Goal: Transaction & Acquisition: Purchase product/service

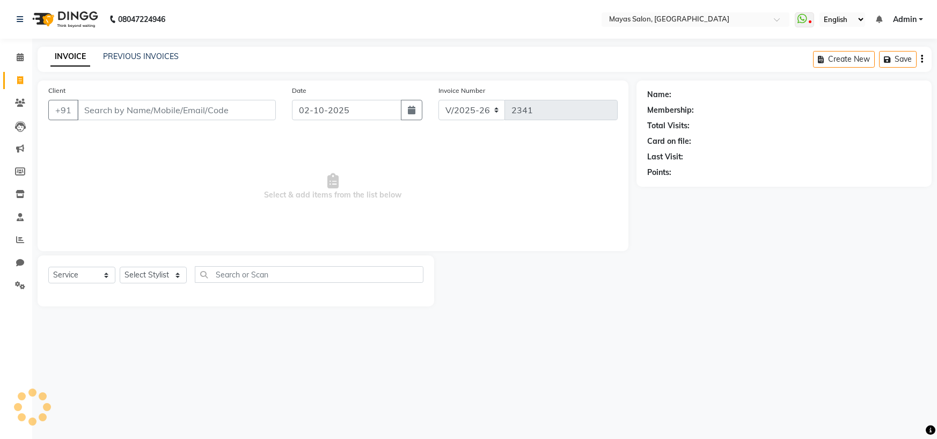
select select "7571"
select select "service"
click at [216, 117] on input "Client" at bounding box center [176, 110] width 198 height 20
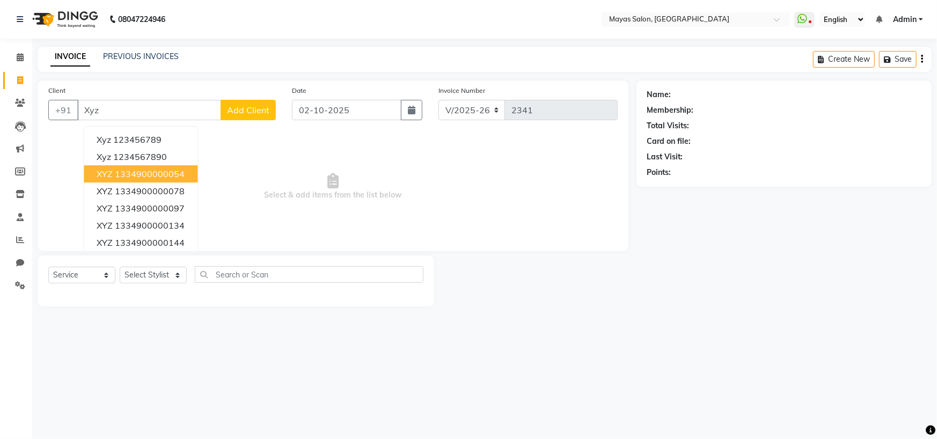
click at [120, 182] on button "XYZ 1334900000054" at bounding box center [141, 173] width 114 height 17
type input "1334900000054"
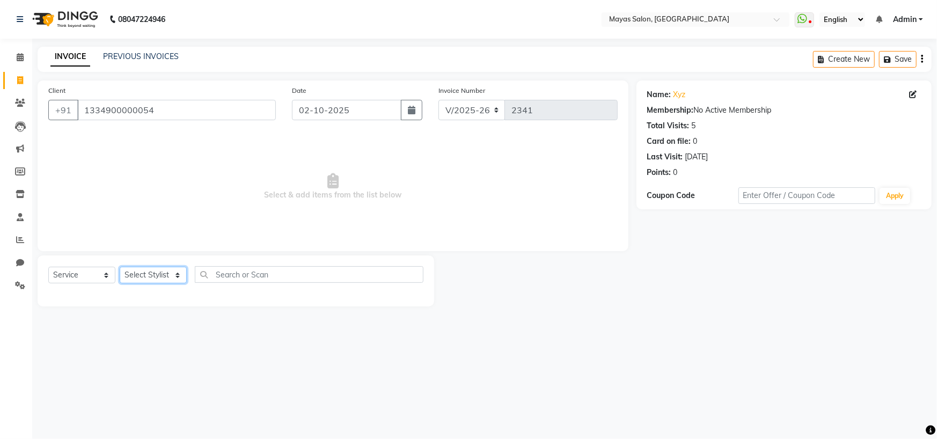
click at [183, 283] on select "Select Stylist [PERSON_NAME] [PERSON_NAME] [PERSON_NAME] (sir) [PERSON_NAME] Mo…" at bounding box center [153, 275] width 67 height 17
select select "66827"
click at [123, 283] on select "Select Stylist [PERSON_NAME] [PERSON_NAME] [PERSON_NAME] (sir) [PERSON_NAME] Mo…" at bounding box center [153, 275] width 67 height 17
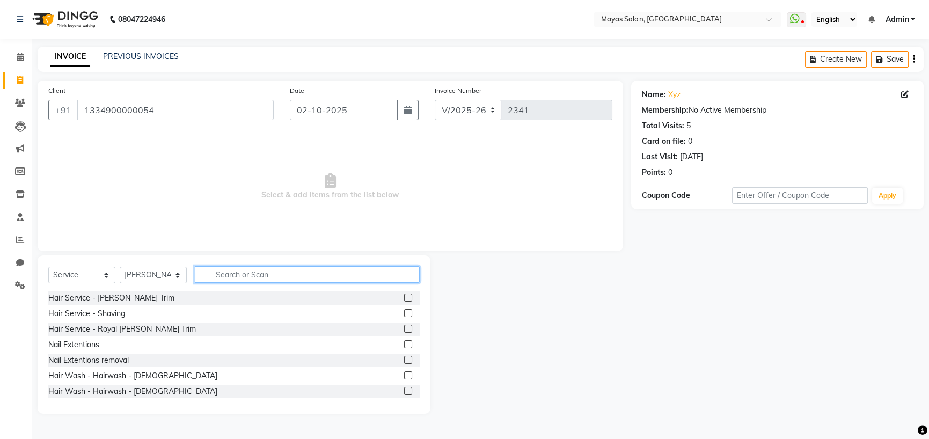
click at [283, 283] on input "text" at bounding box center [307, 274] width 225 height 17
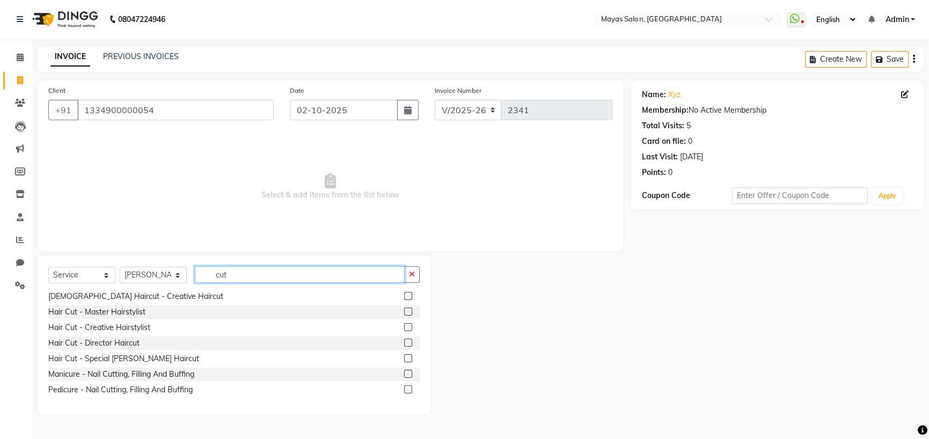
scroll to position [59, 0]
type input "cut"
click at [135, 349] on div "Hair Cut - Director Haircut" at bounding box center [93, 342] width 91 height 11
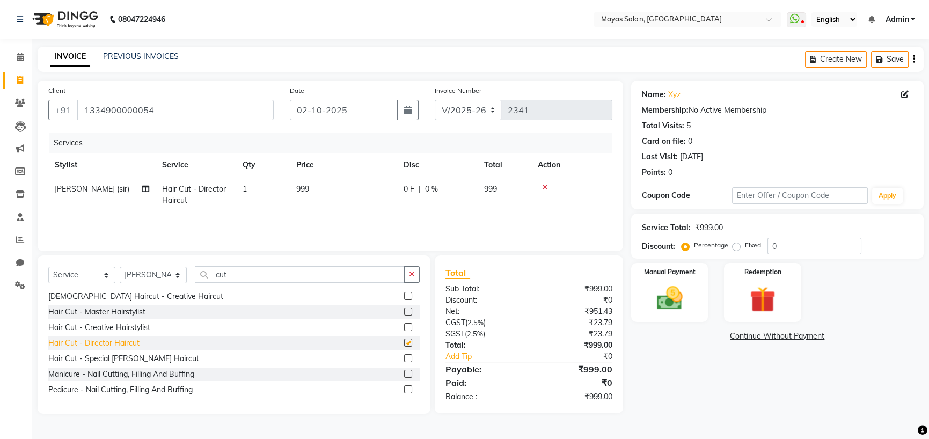
checkbox input "false"
click at [356, 240] on div "Services Stylist Service Qty Price Disc Total Action [PERSON_NAME] (sir) Hair C…" at bounding box center [330, 186] width 564 height 107
click at [339, 212] on td "999" at bounding box center [343, 194] width 107 height 35
select select "66827"
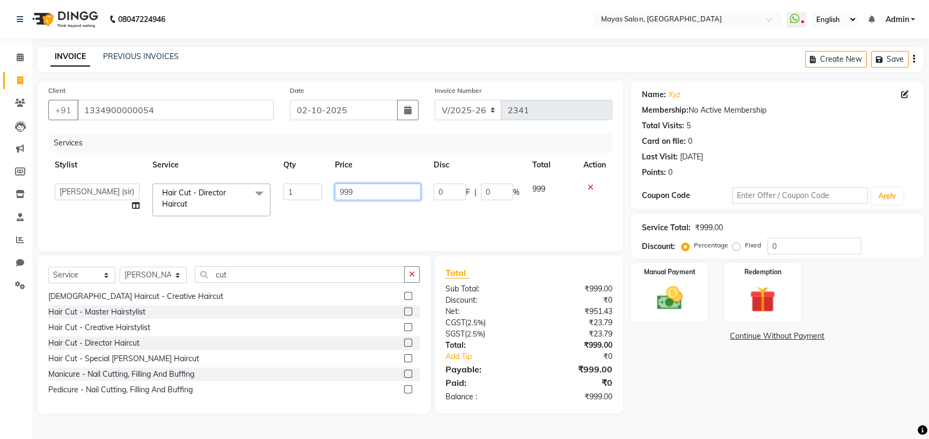
click at [361, 200] on input "999" at bounding box center [378, 191] width 86 height 17
drag, startPoint x: 361, startPoint y: 223, endPoint x: 307, endPoint y: 222, distance: 53.7
click at [308, 222] on tr "[PERSON_NAME] [PERSON_NAME] [PERSON_NAME] (sir) [PERSON_NAME] Movle [PERSON_NAM…" at bounding box center [330, 200] width 564 height 46
type input "1500"
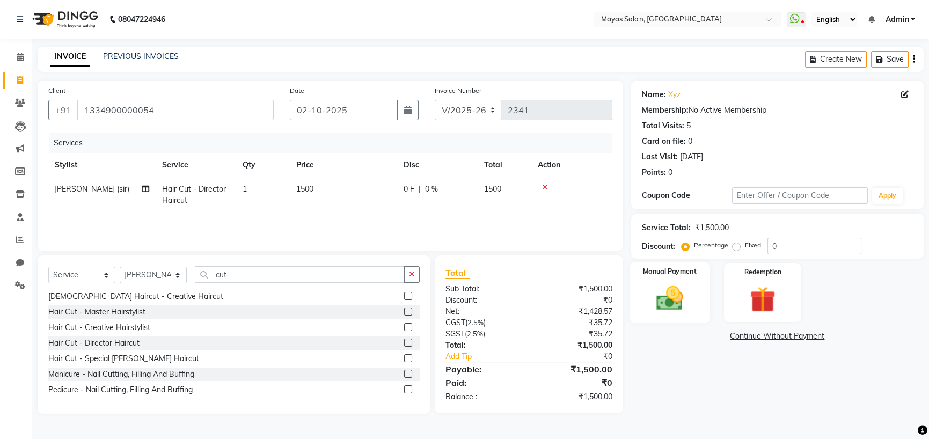
click at [675, 313] on img at bounding box center [669, 298] width 43 height 31
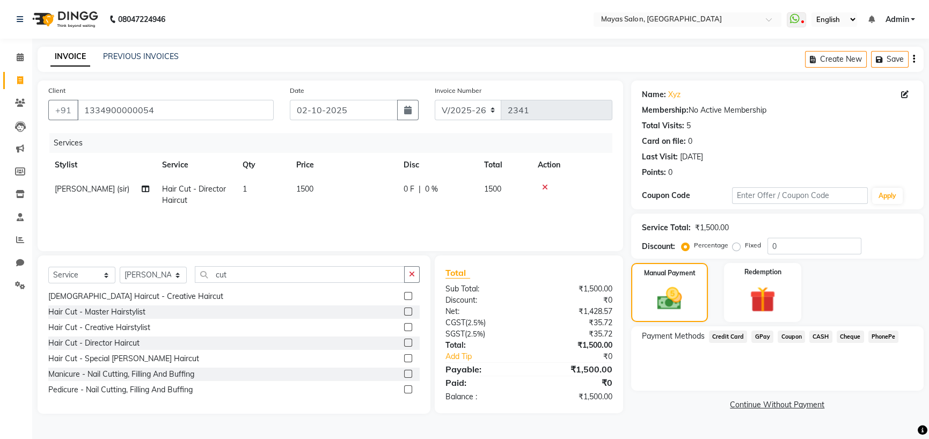
click at [770, 343] on span "GPay" at bounding box center [762, 336] width 22 height 12
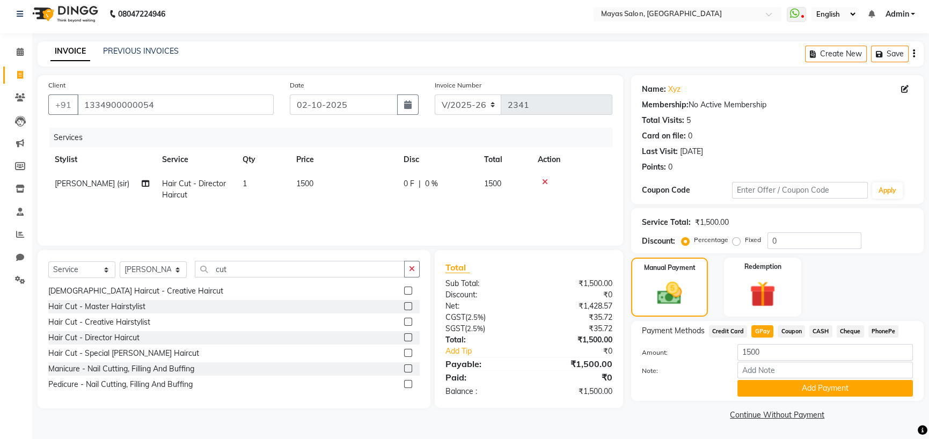
scroll to position [74, 0]
click at [849, 393] on div "Payment Methods Credit Card GPay Coupon CASH Cheque PhonePe Amount: 1500 Note: …" at bounding box center [777, 361] width 292 height 80
click at [853, 389] on button "Add Payment" at bounding box center [824, 388] width 175 height 17
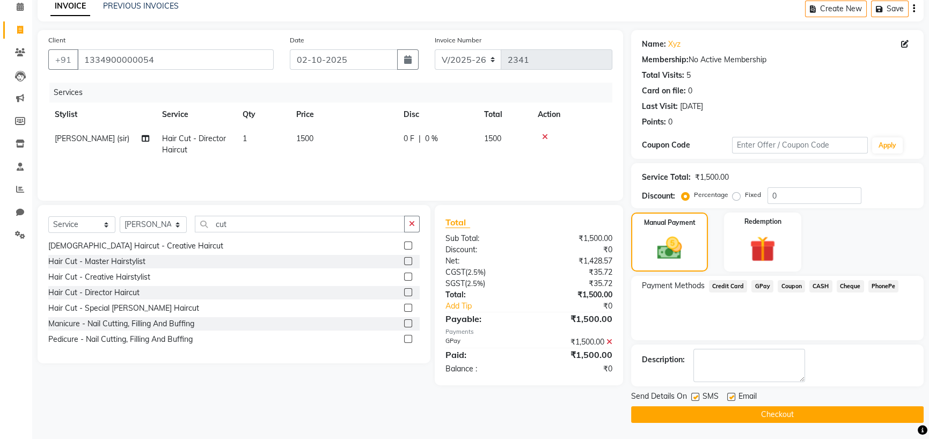
scroll to position [103, 0]
click at [850, 417] on button "Checkout" at bounding box center [777, 414] width 292 height 17
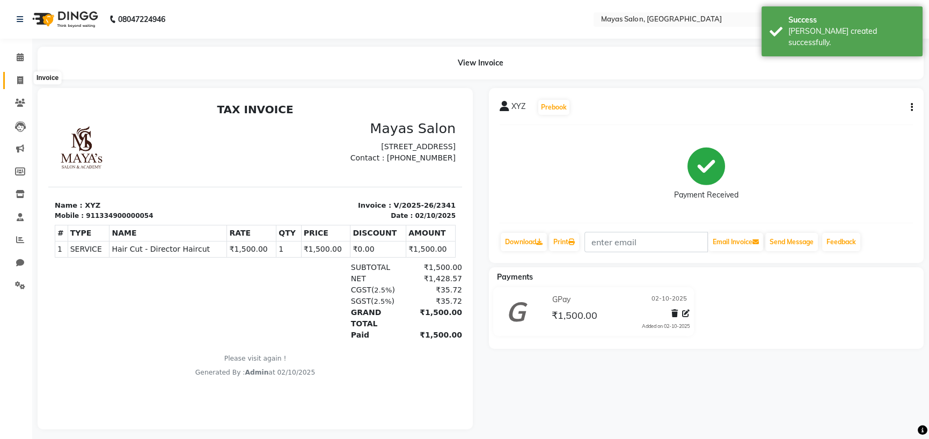
drag, startPoint x: 21, startPoint y: 76, endPoint x: 28, endPoint y: 79, distance: 7.2
click at [21, 76] on icon at bounding box center [20, 80] width 6 height 8
select select "service"
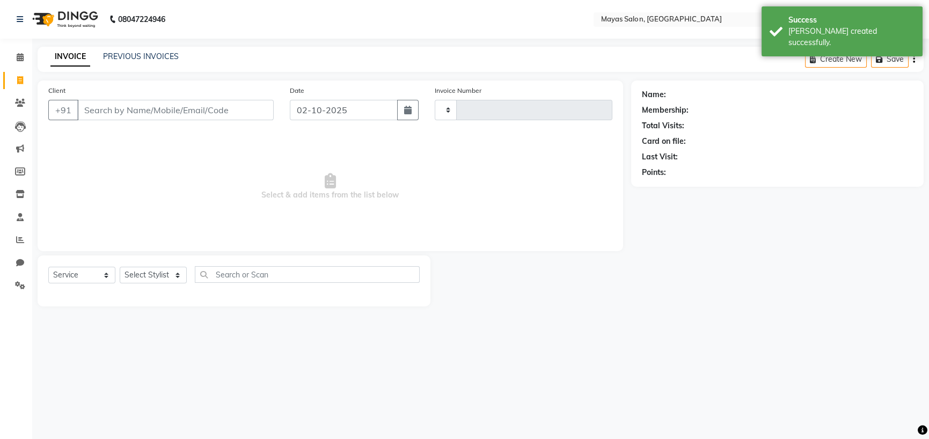
type input "2342"
select select "7571"
click at [239, 120] on input "Client" at bounding box center [176, 110] width 198 height 20
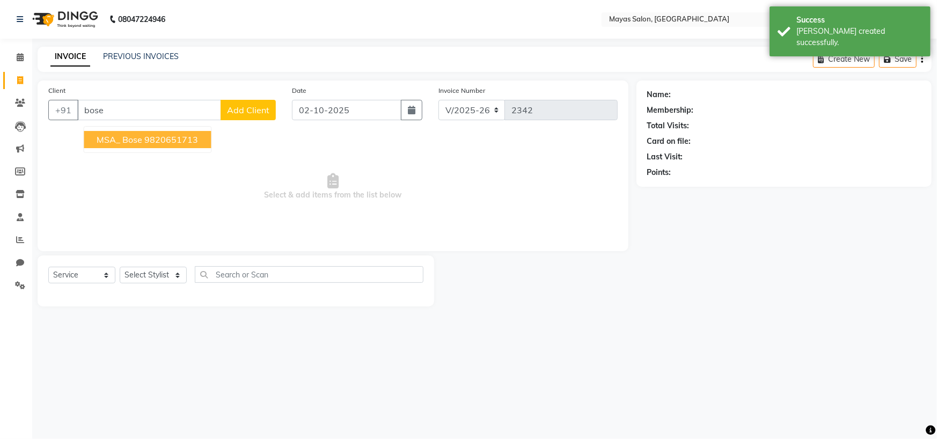
click at [187, 145] on ngb-highlight "9820651713" at bounding box center [171, 139] width 54 height 11
type input "9820651713"
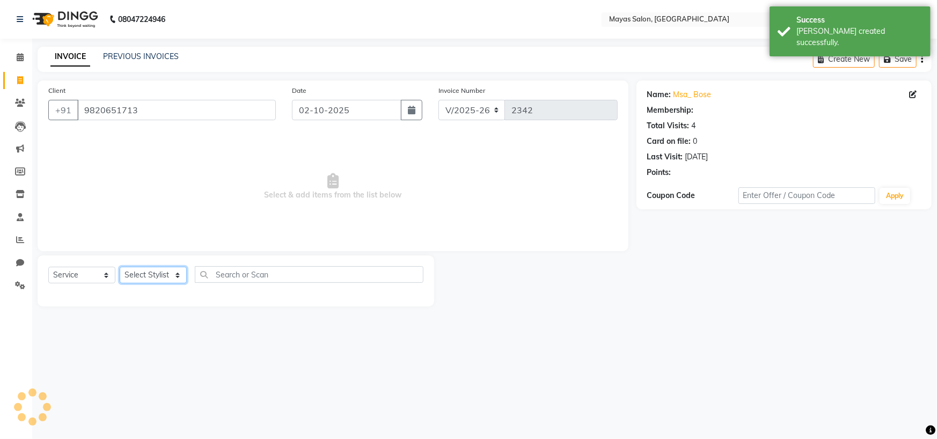
click at [162, 283] on select "Select Stylist [PERSON_NAME] [PERSON_NAME] [PERSON_NAME] (sir) [PERSON_NAME] Mo…" at bounding box center [153, 275] width 67 height 17
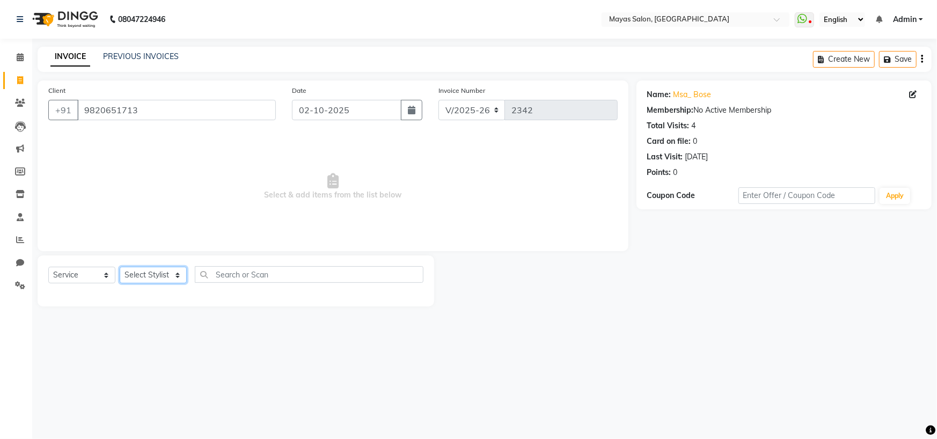
select select "67459"
click at [123, 283] on select "Select Stylist [PERSON_NAME] [PERSON_NAME] [PERSON_NAME] (sir) [PERSON_NAME] Mo…" at bounding box center [153, 275] width 67 height 17
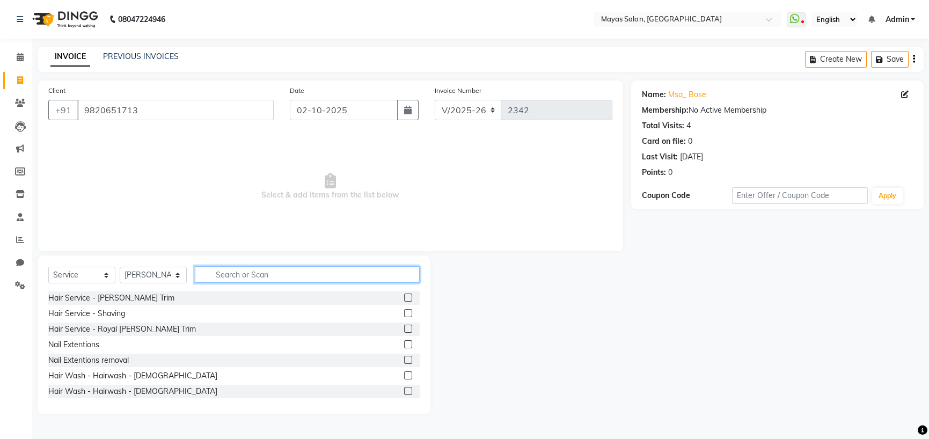
click at [255, 283] on input "text" at bounding box center [307, 274] width 225 height 17
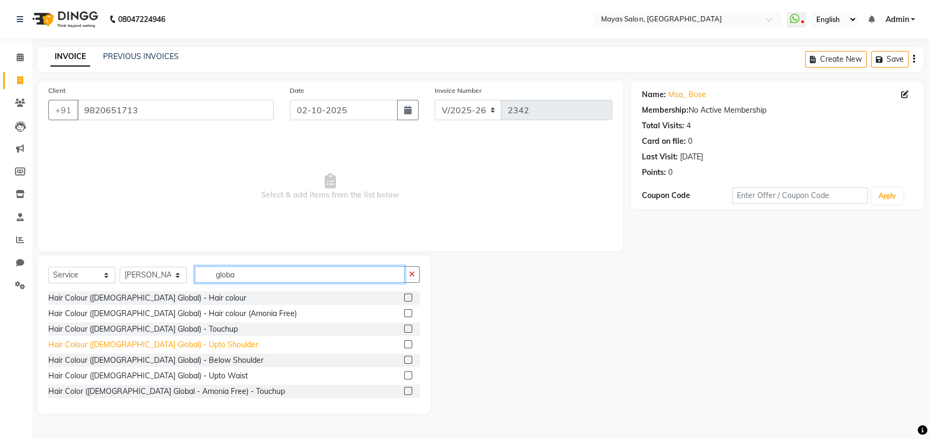
type input "globa"
click at [167, 350] on div "Hair Colour ([DEMOGRAPHIC_DATA] Global) - Upto Shoulder" at bounding box center [153, 344] width 210 height 11
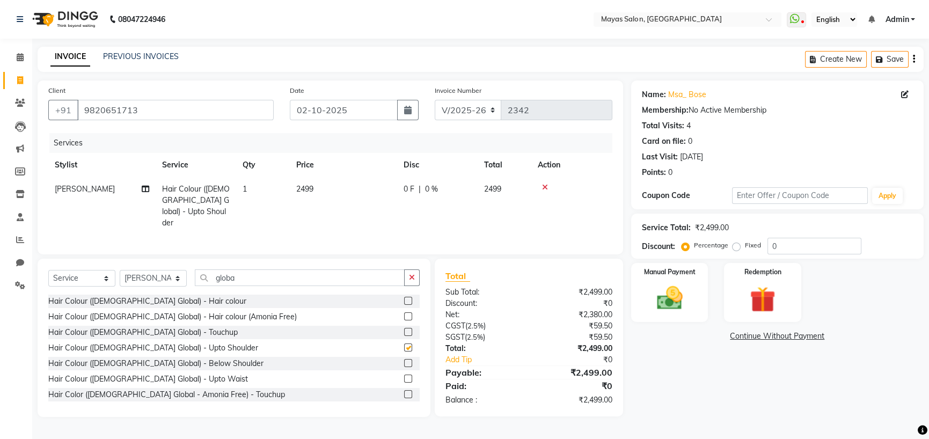
checkbox input "false"
click at [374, 182] on td "2499" at bounding box center [343, 206] width 107 height 58
select select "67459"
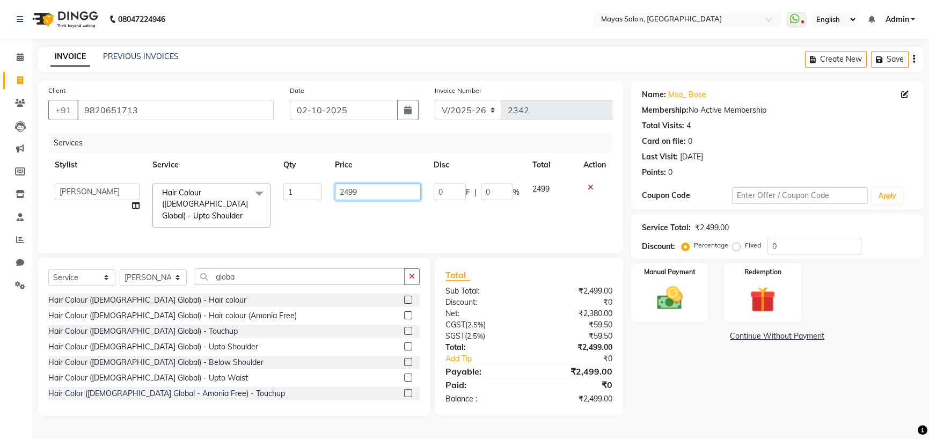
drag, startPoint x: 376, startPoint y: 187, endPoint x: 270, endPoint y: 221, distance: 111.1
click at [270, 221] on tr "[PERSON_NAME] [PERSON_NAME] [PERSON_NAME] (sir) [PERSON_NAME] Movle [PERSON_NAM…" at bounding box center [330, 205] width 564 height 57
type input "2500"
click at [658, 294] on img at bounding box center [669, 298] width 43 height 31
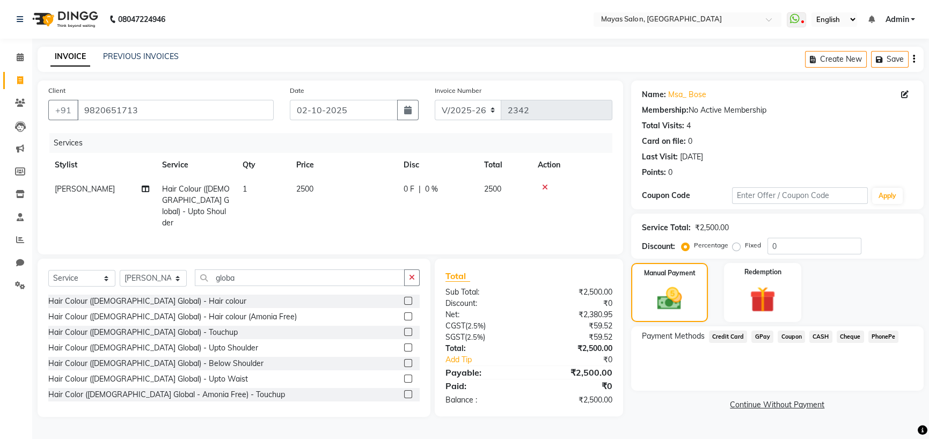
click at [800, 343] on span "Coupon" at bounding box center [790, 336] width 27 height 12
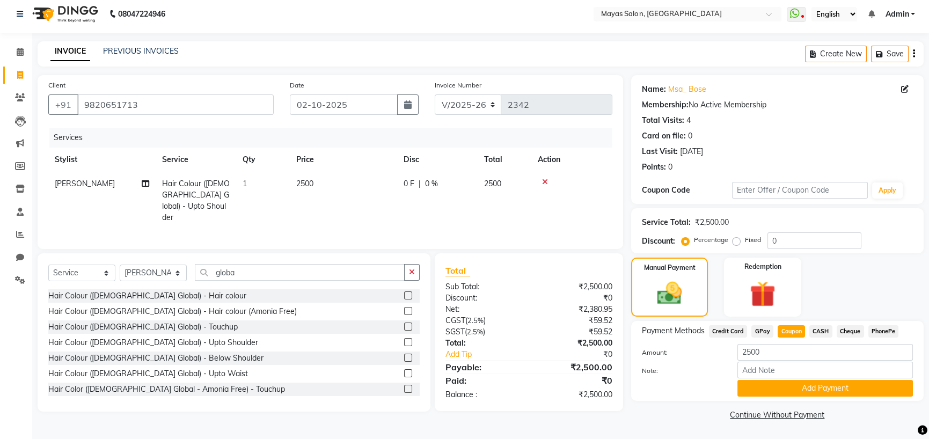
scroll to position [74, 0]
click at [828, 388] on button "Add Payment" at bounding box center [824, 388] width 175 height 17
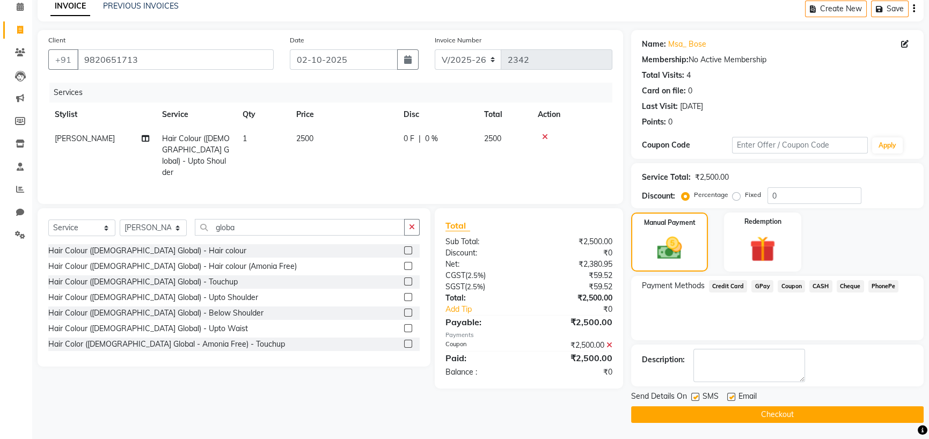
scroll to position [103, 0]
click at [805, 410] on button "Checkout" at bounding box center [777, 414] width 292 height 17
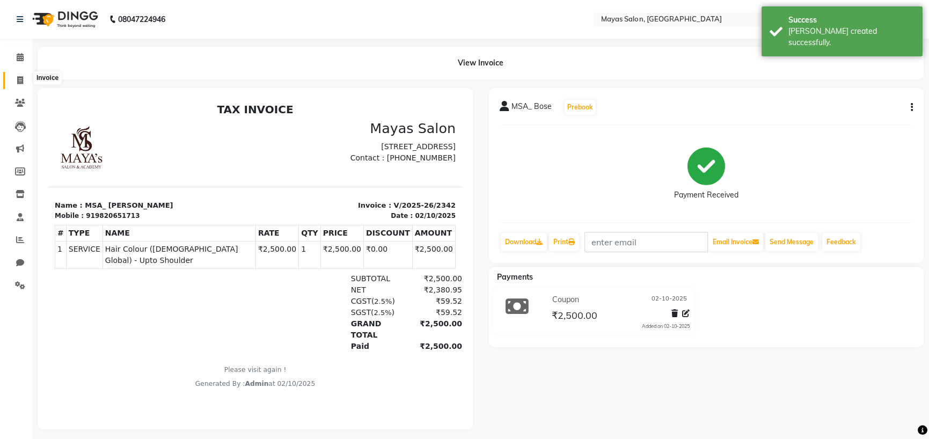
click at [16, 75] on span at bounding box center [20, 81] width 19 height 12
select select "7571"
select select "service"
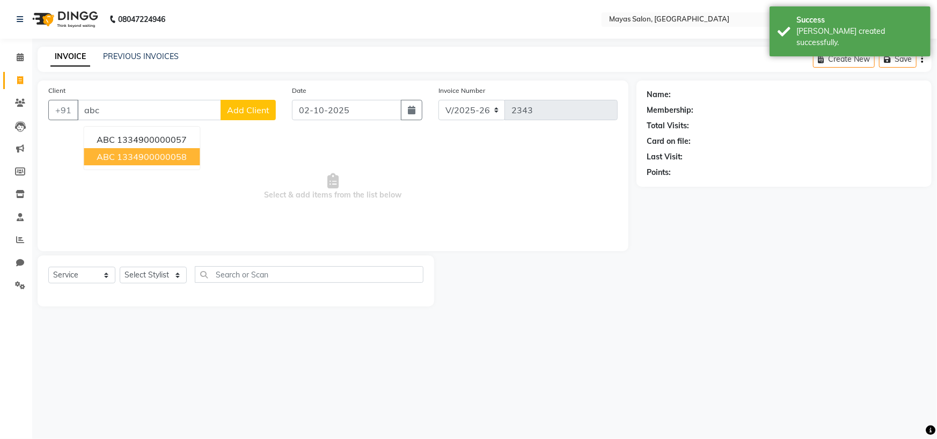
click at [163, 162] on ngb-highlight "1334900000058" at bounding box center [152, 156] width 70 height 11
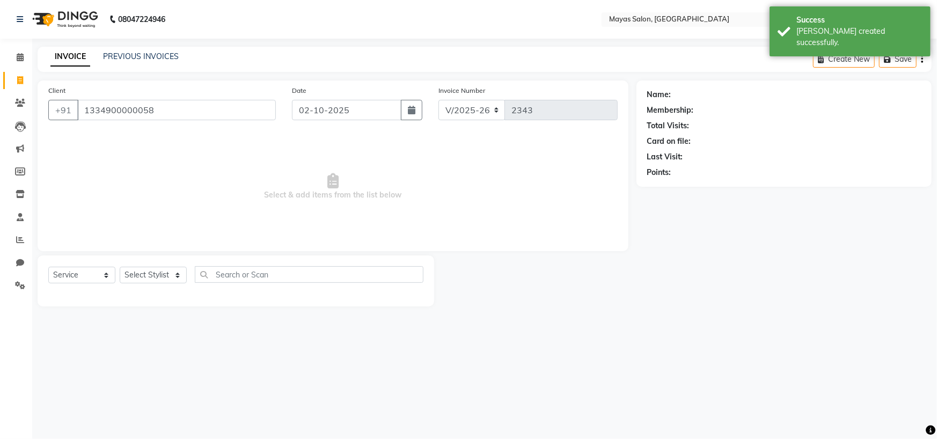
type input "1334900000058"
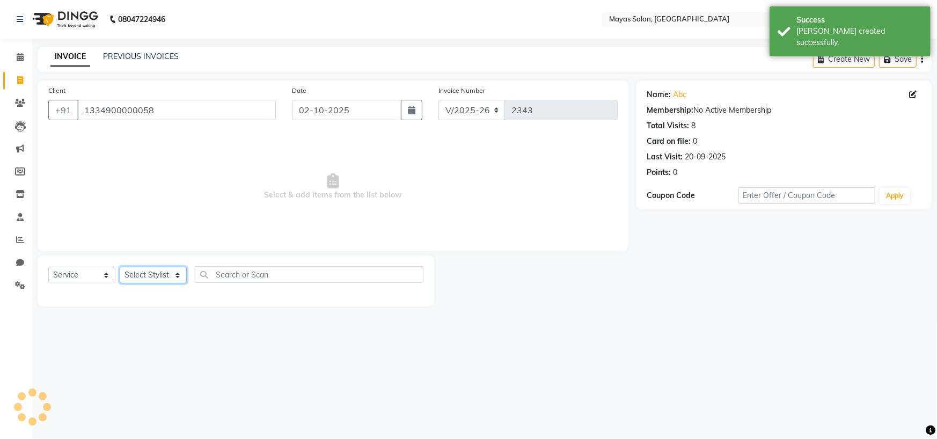
click at [175, 283] on select "Select Stylist [PERSON_NAME] [PERSON_NAME] [PERSON_NAME] (sir) [PERSON_NAME] Mo…" at bounding box center [153, 275] width 67 height 17
select select "70617"
click at [123, 283] on select "Select Stylist [PERSON_NAME] [PERSON_NAME] [PERSON_NAME] (sir) [PERSON_NAME] Mo…" at bounding box center [153, 275] width 67 height 17
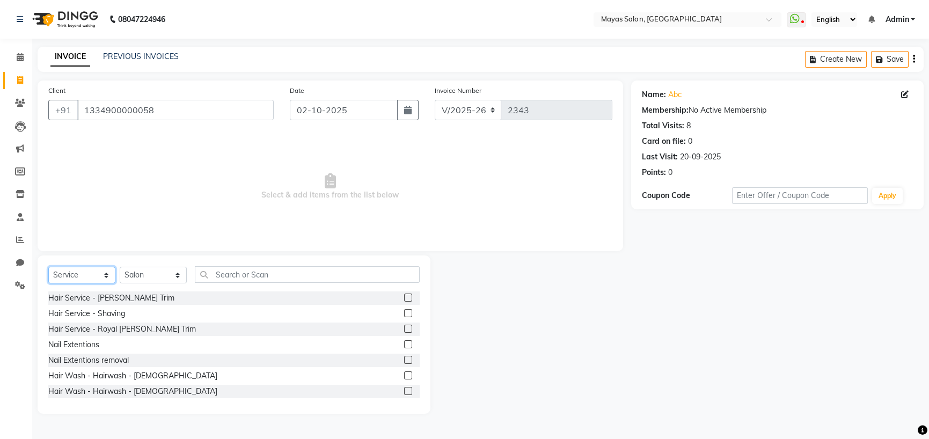
click at [97, 283] on select "Select Service Product Membership Package Voucher Prepaid Gift Card" at bounding box center [81, 275] width 67 height 17
select select "product"
click at [51, 283] on select "Select Service Product Membership Package Voucher Prepaid Gift Card" at bounding box center [81, 275] width 67 height 17
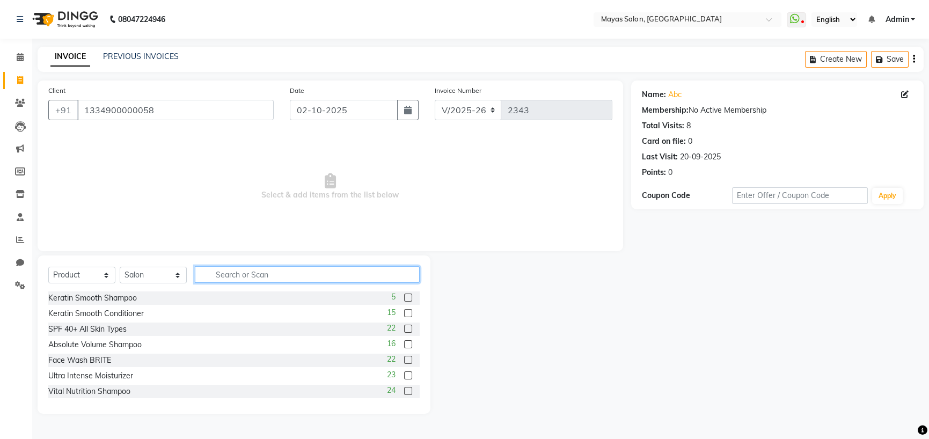
click at [261, 283] on input "text" at bounding box center [307, 274] width 225 height 17
type input "shampoo"
click at [88, 335] on div "Vital Nutrition Shampoo" at bounding box center [89, 328] width 82 height 11
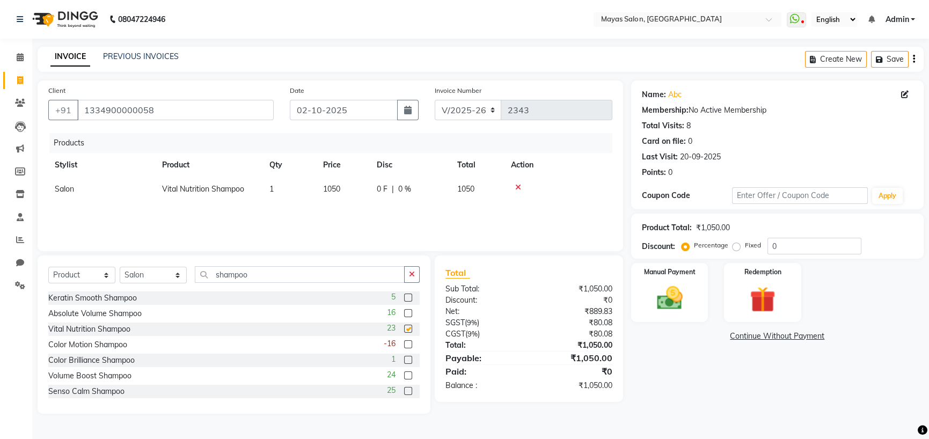
checkbox input "false"
click at [414, 271] on button "button" at bounding box center [412, 274] width 16 height 17
type input "b"
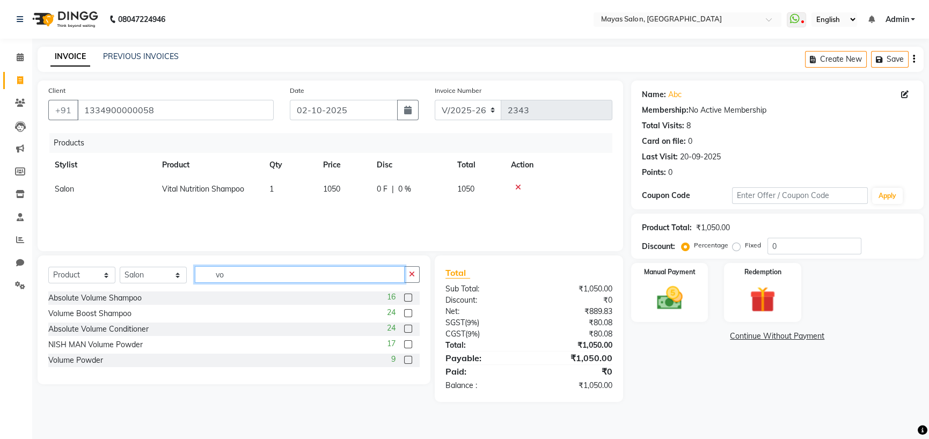
scroll to position [23, 0]
type input "vol"
click at [106, 319] on div "Volume Boost Shampoo" at bounding box center [89, 313] width 83 height 11
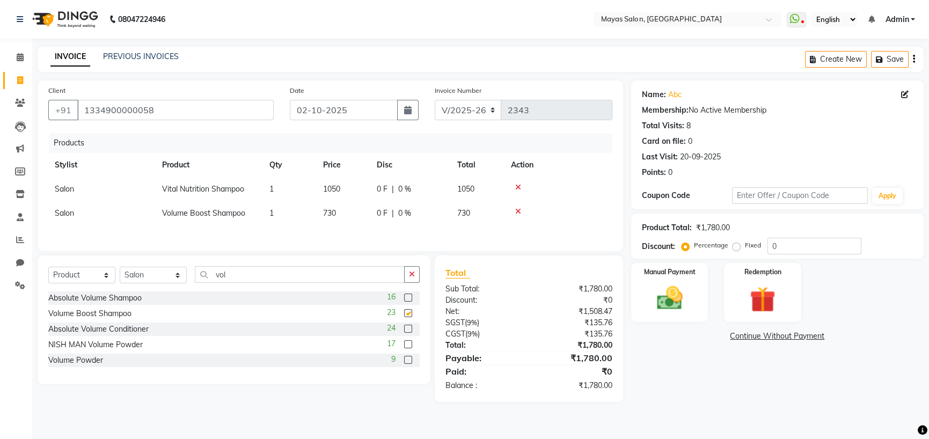
checkbox input "false"
click at [354, 200] on td "1050" at bounding box center [344, 189] width 54 height 24
select select "70617"
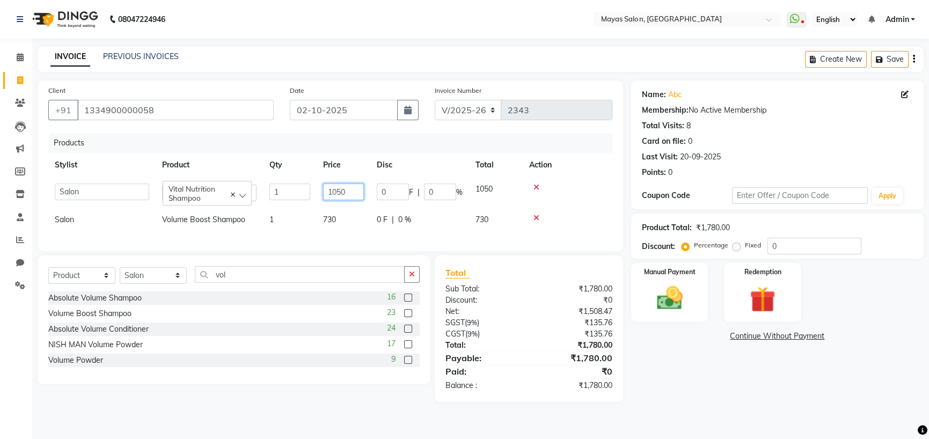
click at [353, 194] on input "1050" at bounding box center [343, 191] width 41 height 17
click at [354, 195] on input "1050" at bounding box center [343, 191] width 41 height 17
type input "1"
type input "1150"
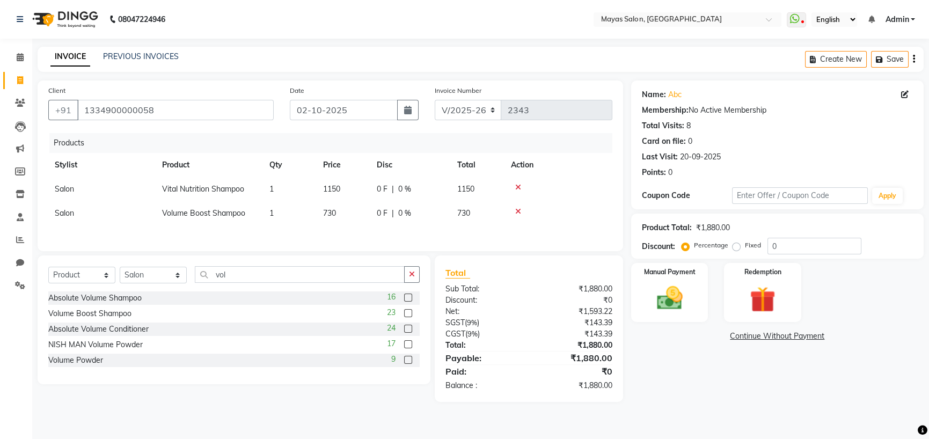
click at [689, 392] on div "Name: Abc Membership: No Active Membership Total Visits: 8 Card on file: 0 Last…" at bounding box center [781, 240] width 300 height 321
click at [358, 237] on div "Products Stylist Product Qty Price Disc Total Action Salon Vital Nutrition Sham…" at bounding box center [330, 186] width 564 height 107
click at [363, 225] on td "730" at bounding box center [344, 213] width 54 height 24
select select "70617"
click at [363, 224] on input "730" at bounding box center [343, 216] width 41 height 17
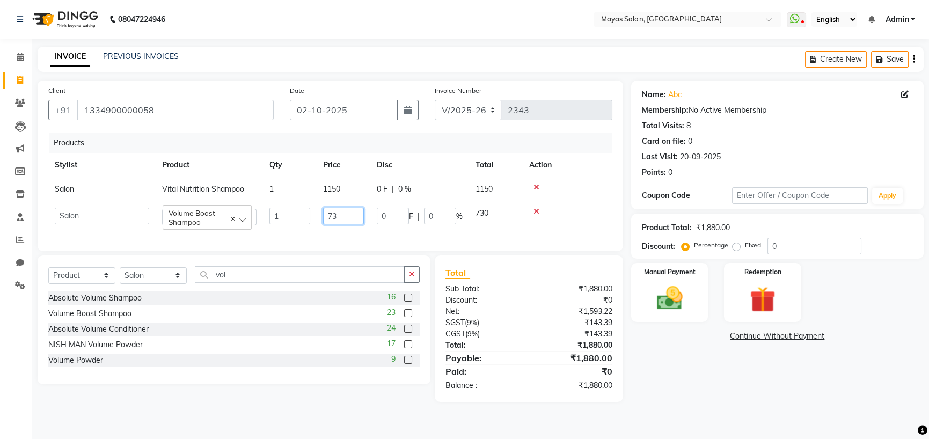
type input "7"
type input "1150"
click at [408, 47] on div "INVOICE PREVIOUS INVOICES Create New Save" at bounding box center [481, 59] width 886 height 25
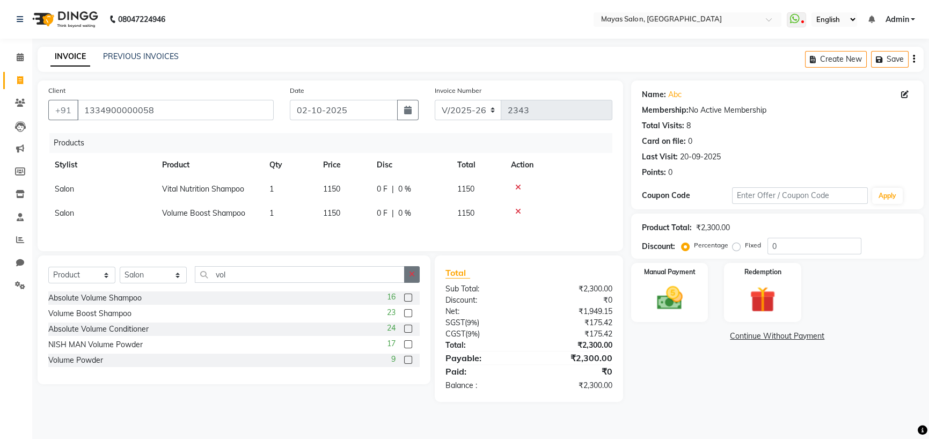
click at [404, 283] on button "button" at bounding box center [412, 274] width 16 height 17
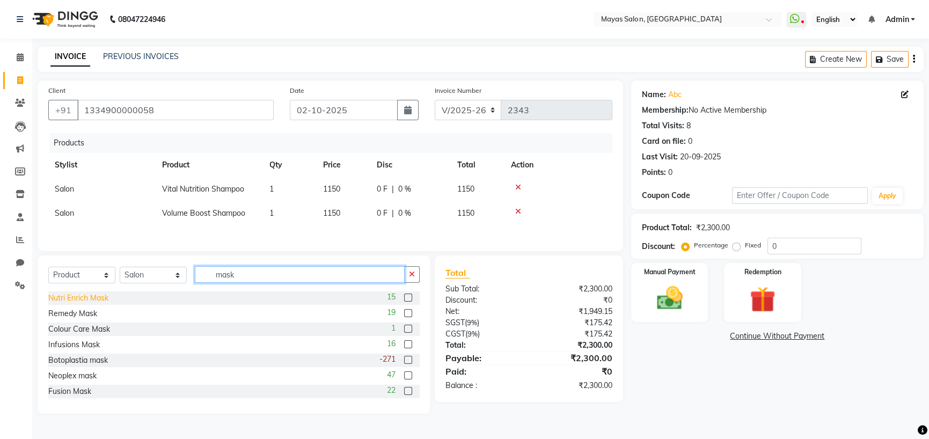
type input "mask"
click at [93, 304] on div "Nutri Enrich Mask" at bounding box center [78, 297] width 60 height 11
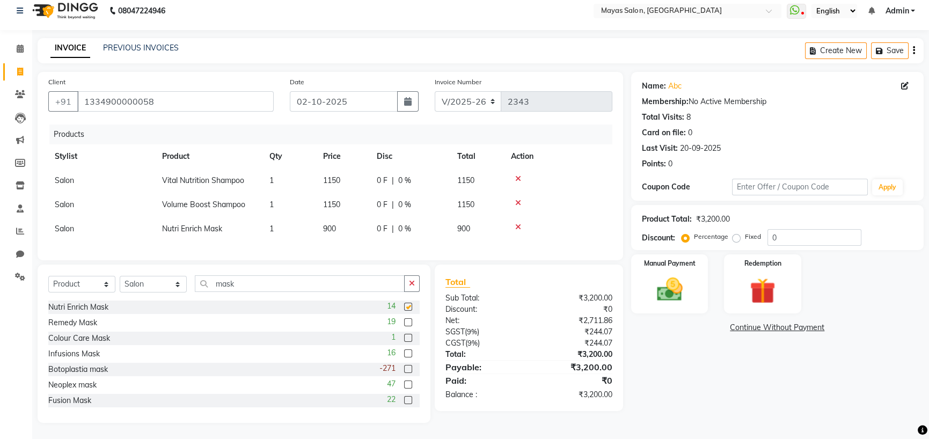
checkbox input "false"
click at [344, 241] on td "900" at bounding box center [344, 229] width 54 height 24
select select "70617"
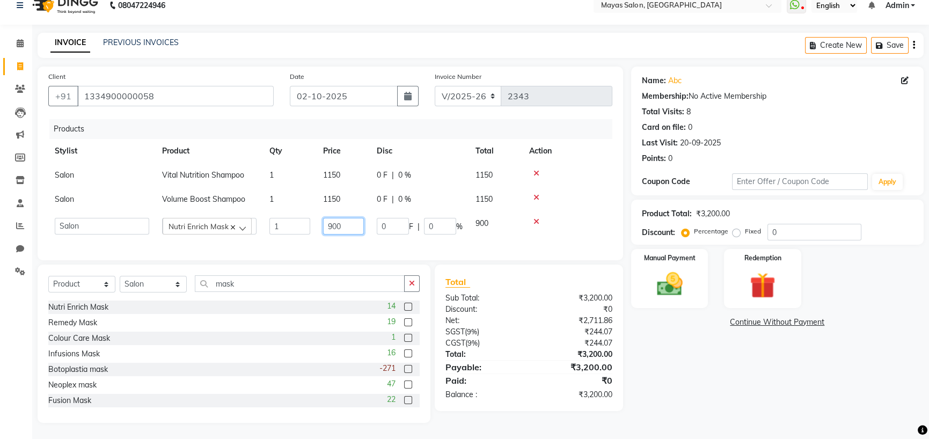
click at [352, 234] on input "900" at bounding box center [343, 226] width 41 height 17
type input "9"
type input "1150"
click at [755, 396] on div "Name: Abc Membership: No Active Membership Total Visits: 8 Card on file: 0 Last…" at bounding box center [781, 245] width 300 height 356
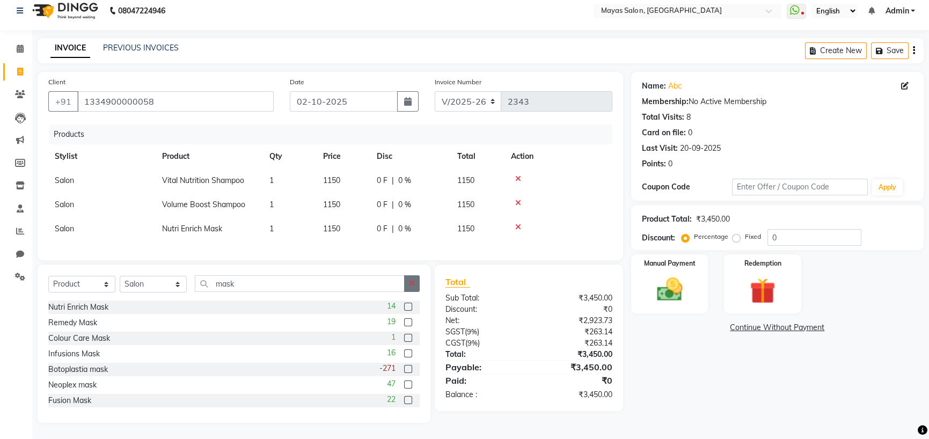
click at [404, 292] on button "button" at bounding box center [412, 283] width 16 height 17
click at [674, 297] on img at bounding box center [669, 289] width 43 height 31
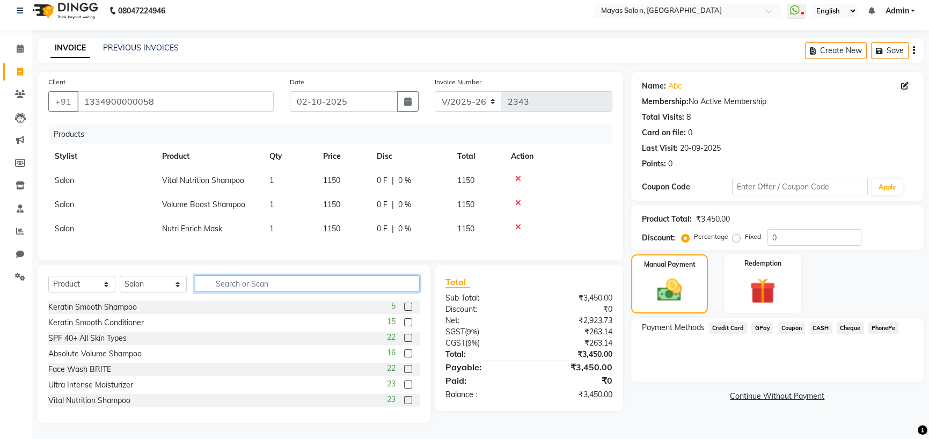
click at [266, 292] on input "text" at bounding box center [307, 283] width 225 height 17
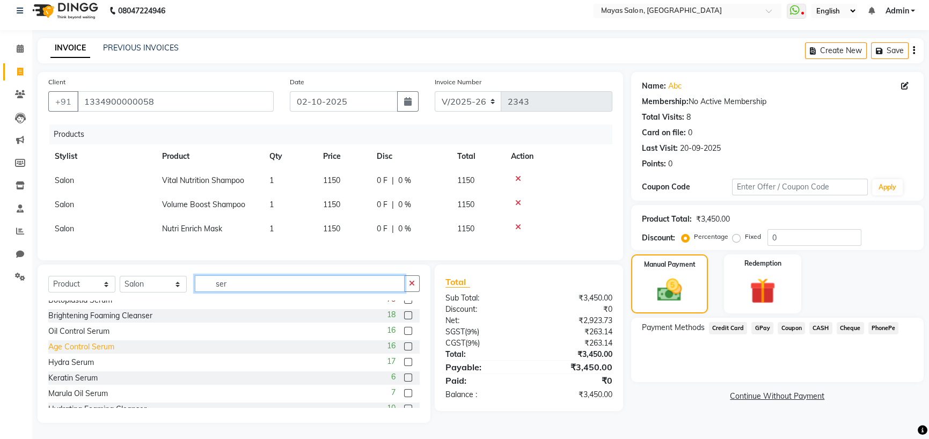
scroll to position [107, 0]
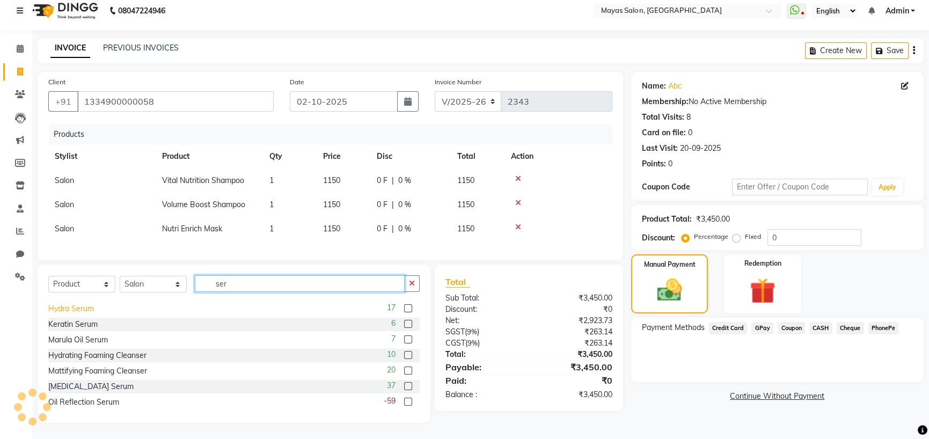
type input "ser"
click at [74, 314] on div "Hydra Serum" at bounding box center [71, 308] width 46 height 11
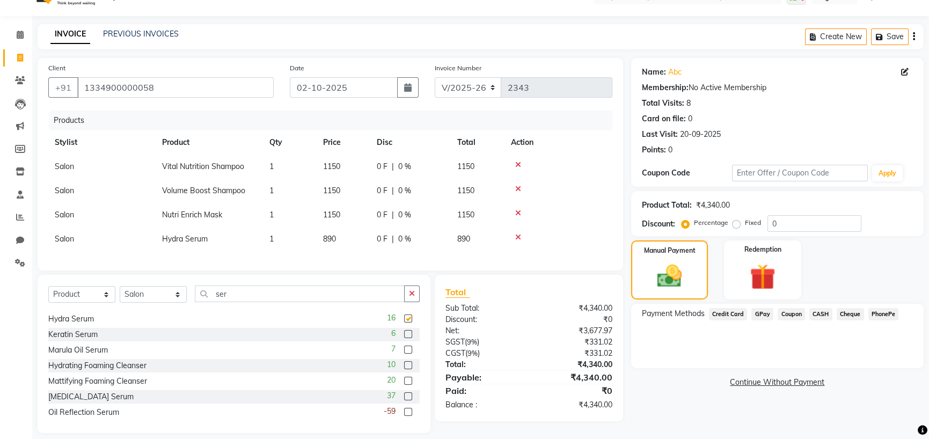
checkbox input "false"
click at [350, 251] on td "890" at bounding box center [344, 239] width 54 height 24
select select "70617"
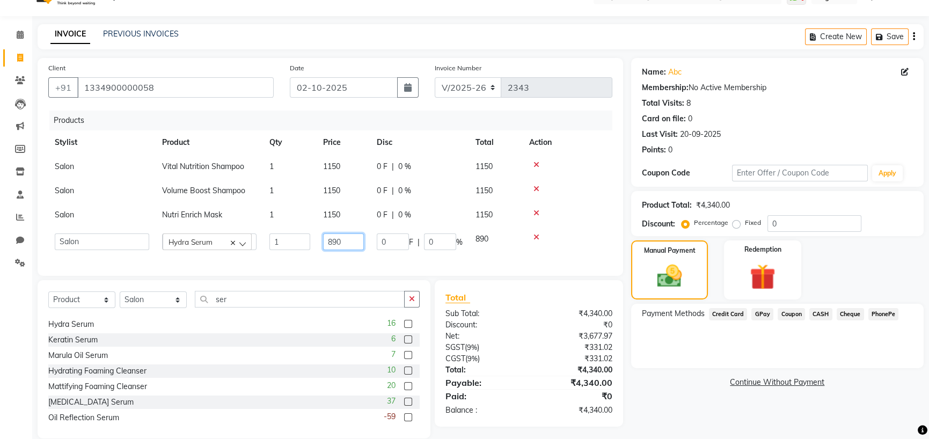
drag, startPoint x: 359, startPoint y: 280, endPoint x: 298, endPoint y: 293, distance: 62.6
click at [298, 256] on tr "[PERSON_NAME] [PERSON_NAME] [PERSON_NAME] (sir) [PERSON_NAME] Movle [PERSON_NAM…" at bounding box center [330, 242] width 564 height 30
type input "1100"
click at [316, 47] on div "INVOICE PREVIOUS INVOICES Create New Save" at bounding box center [481, 36] width 886 height 25
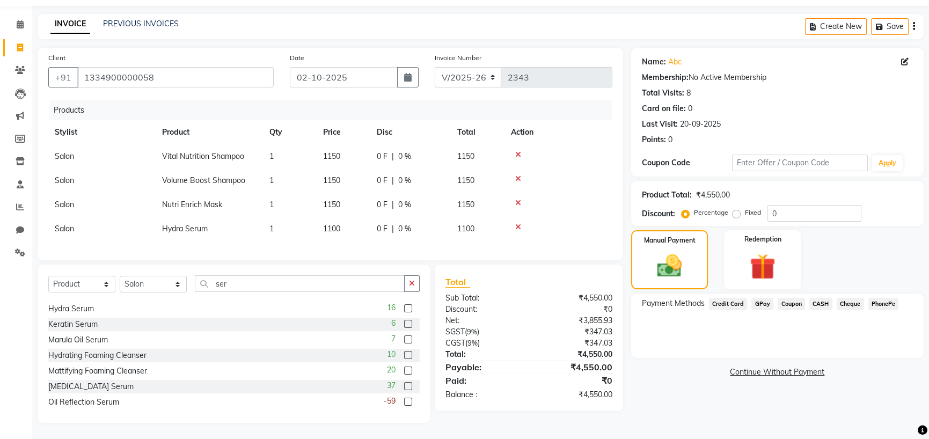
scroll to position [98, 0]
click at [832, 298] on span "CASH" at bounding box center [820, 304] width 23 height 12
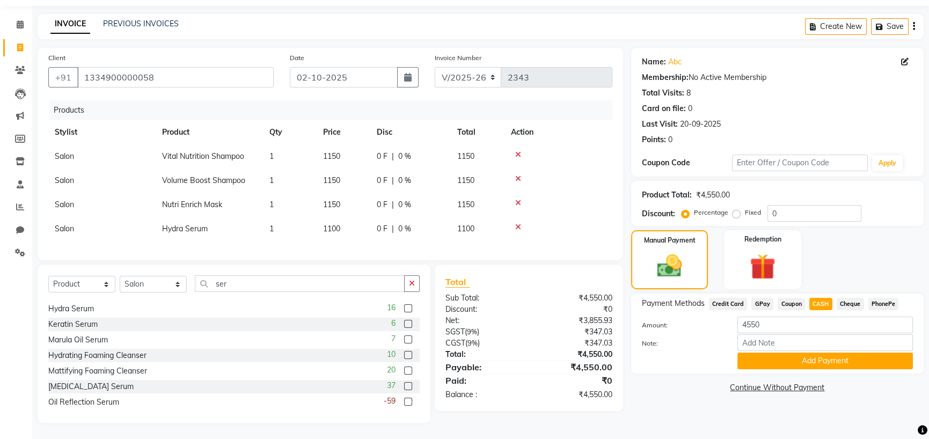
click at [683, 415] on div "Name: Abc Membership: No Active Membership Total Visits: 8 Card on file: 0 Last…" at bounding box center [781, 235] width 300 height 375
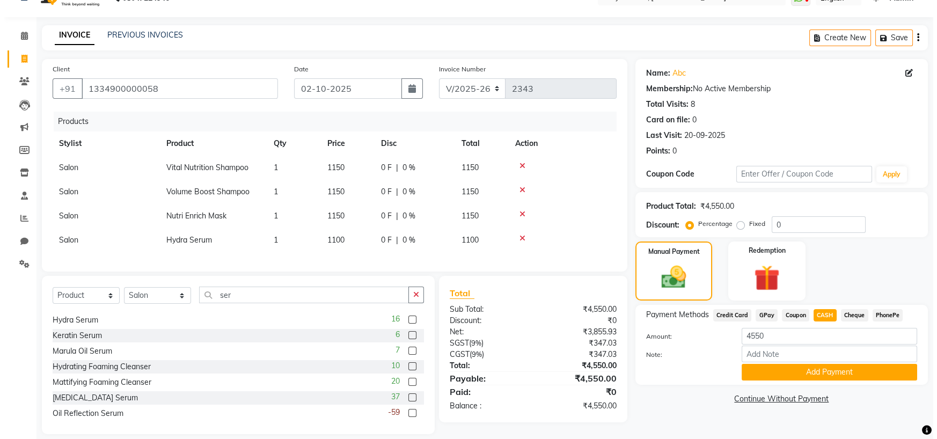
scroll to position [0, 0]
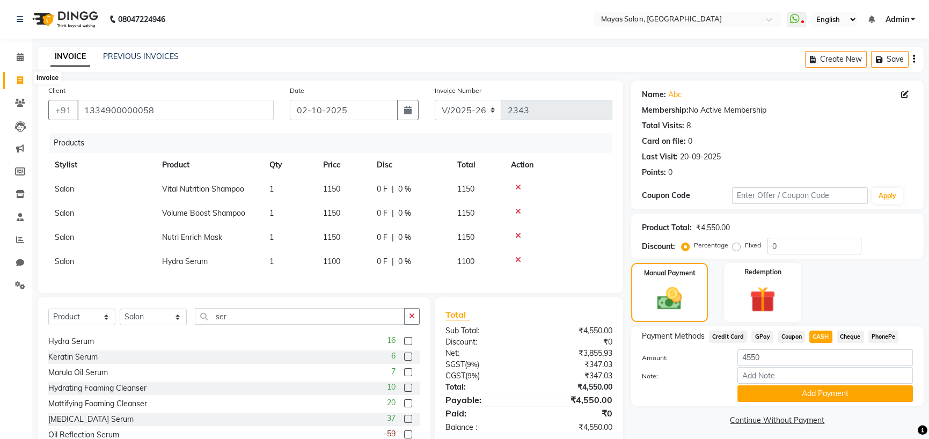
click at [21, 76] on icon at bounding box center [20, 80] width 6 height 8
select select "service"
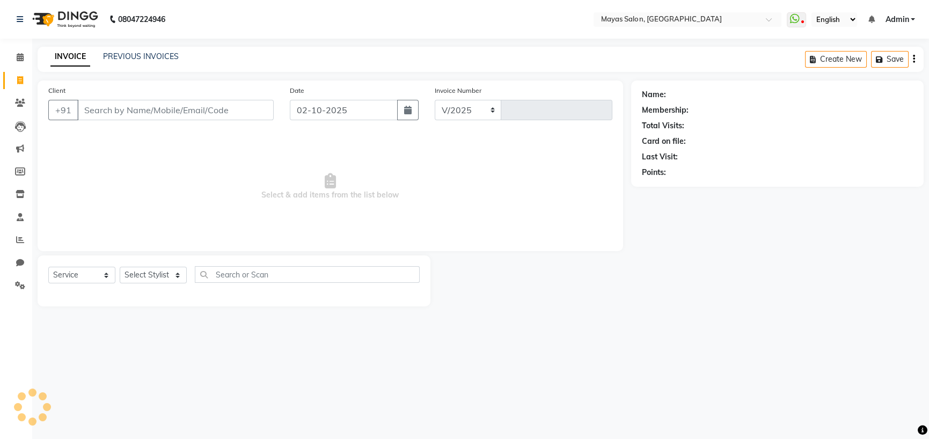
select select "7571"
type input "2343"
click at [150, 56] on link "PREVIOUS INVOICES" at bounding box center [141, 57] width 76 height 10
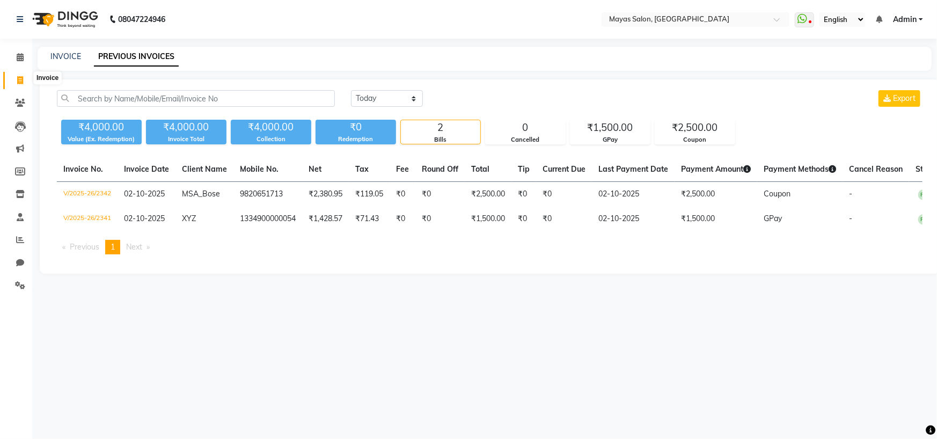
click at [17, 80] on icon at bounding box center [20, 80] width 6 height 8
select select "service"
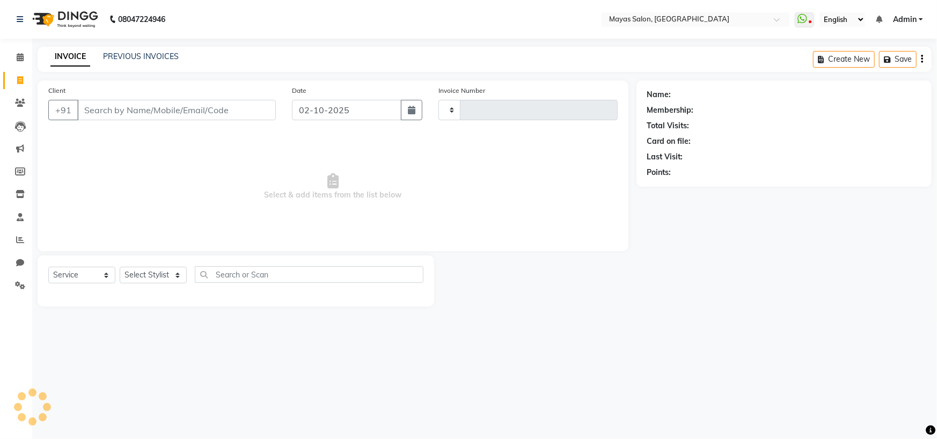
type input "2343"
select select "7571"
click at [221, 120] on input "Client" at bounding box center [176, 110] width 198 height 20
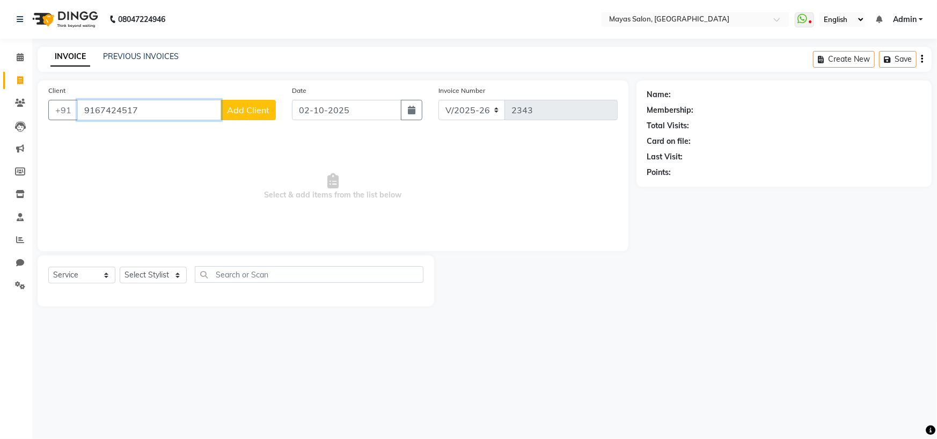
type input "9167424517"
click at [227, 115] on span "Add Client" at bounding box center [248, 110] width 42 height 11
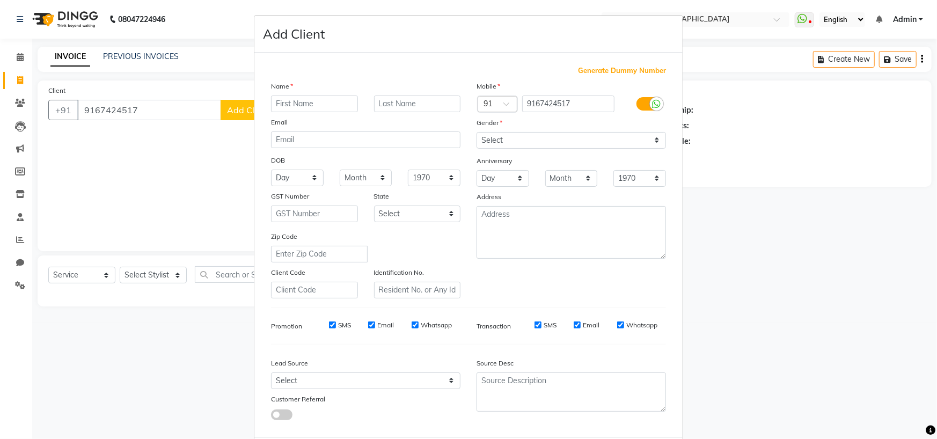
click at [317, 112] on input "text" at bounding box center [314, 103] width 87 height 17
type input "[PERSON_NAME]"
click at [429, 112] on input "text" at bounding box center [417, 103] width 87 height 17
type input "[PERSON_NAME]"
click at [601, 149] on select "Select [DEMOGRAPHIC_DATA] [DEMOGRAPHIC_DATA] Other Prefer Not To Say" at bounding box center [570, 140] width 189 height 17
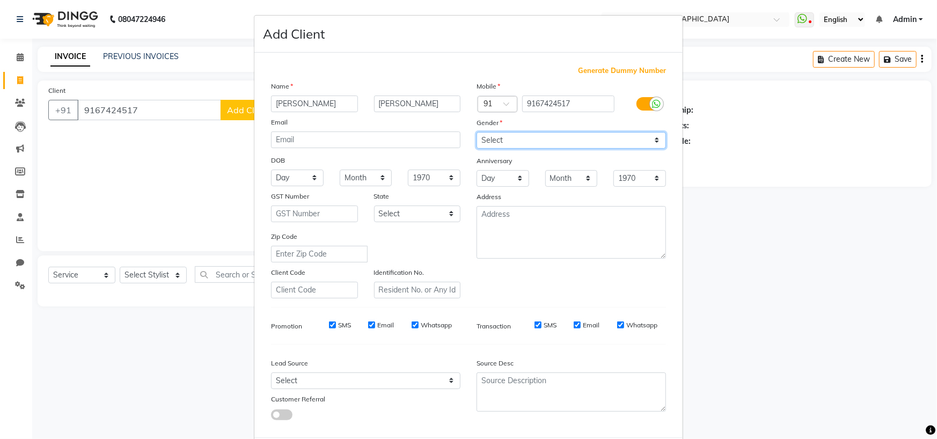
select select "[DEMOGRAPHIC_DATA]"
click at [476, 149] on select "Select [DEMOGRAPHIC_DATA] [DEMOGRAPHIC_DATA] Other Prefer Not To Say" at bounding box center [570, 140] width 189 height 17
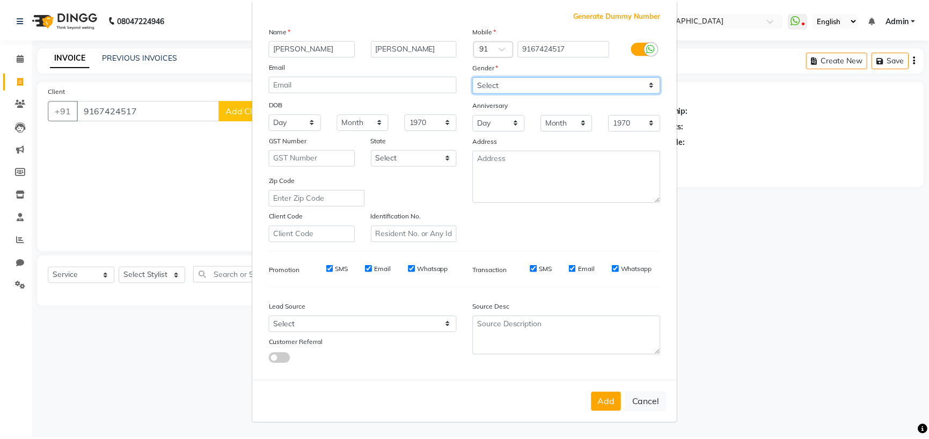
scroll to position [154, 0]
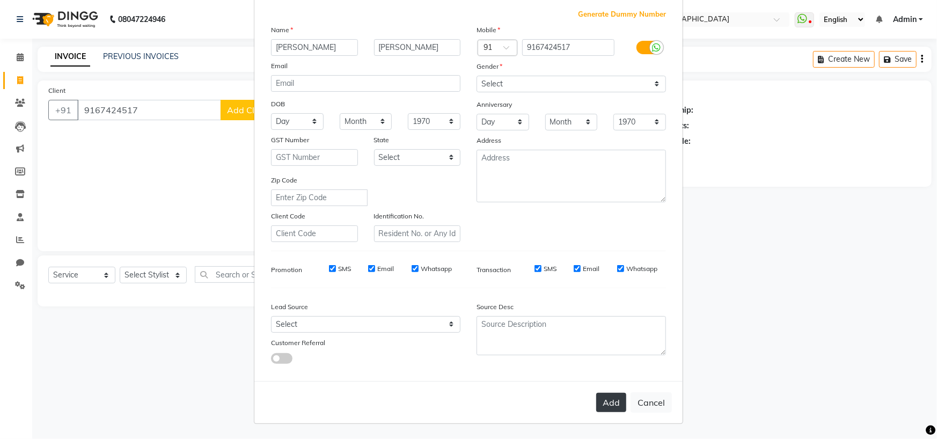
click at [596, 393] on button "Add" at bounding box center [611, 402] width 30 height 19
select select
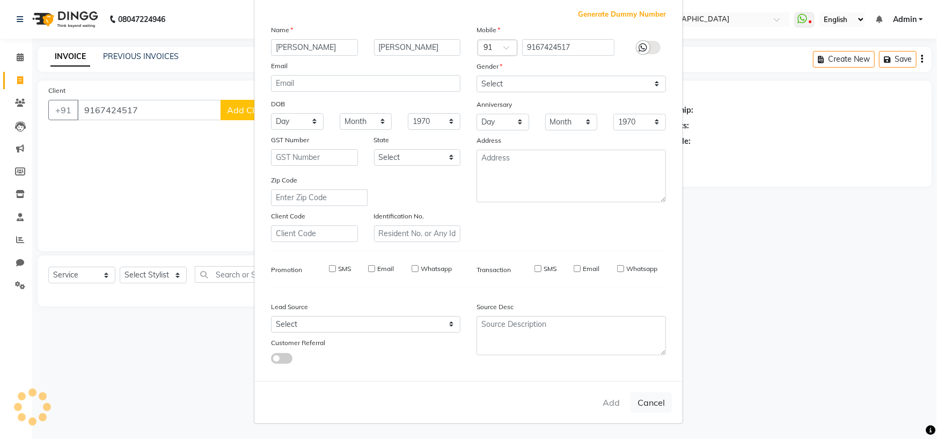
select select
checkbox input "false"
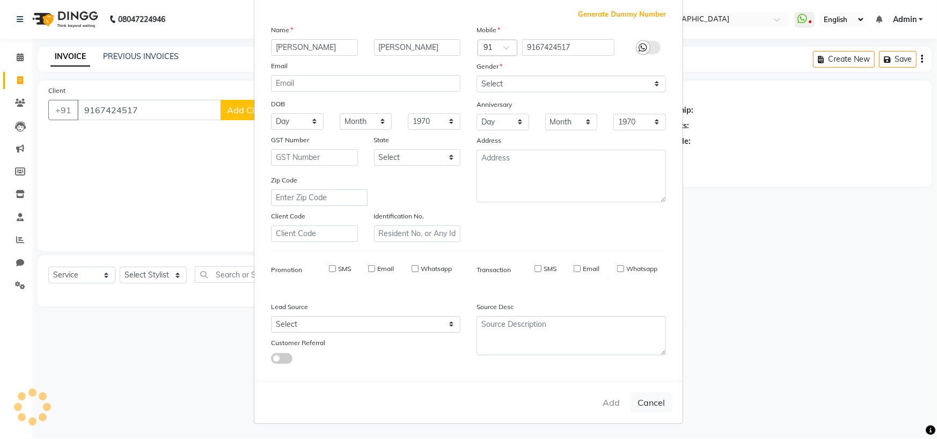
checkbox input "false"
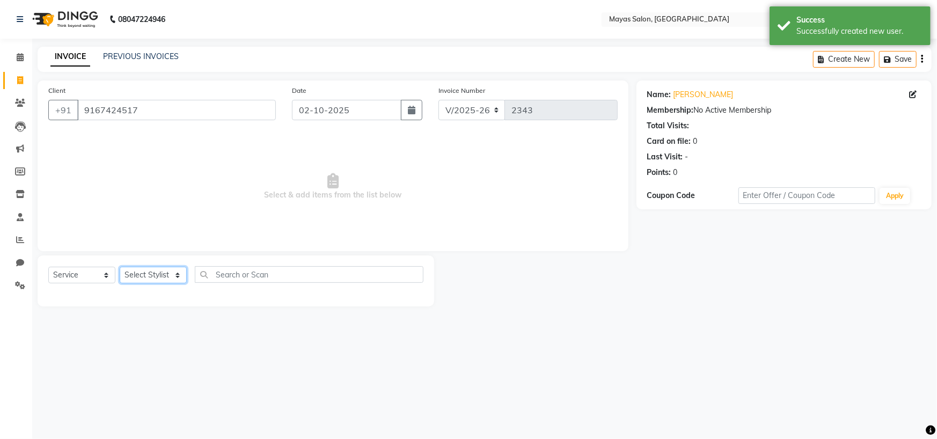
click at [151, 283] on select "Select Stylist [PERSON_NAME] [PERSON_NAME] [PERSON_NAME] (sir) [PERSON_NAME] Mo…" at bounding box center [153, 275] width 67 height 17
click at [123, 283] on select "Select Stylist [PERSON_NAME] [PERSON_NAME] [PERSON_NAME] (sir) [PERSON_NAME] Mo…" at bounding box center [153, 275] width 67 height 17
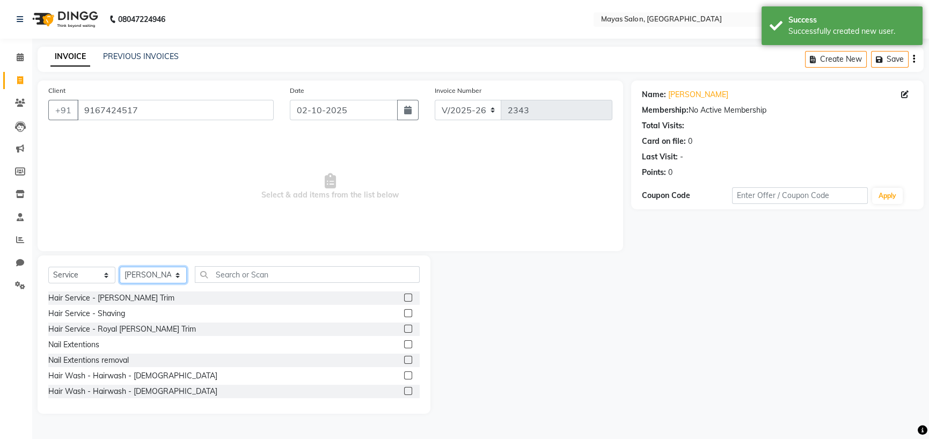
click at [165, 283] on select "Select Stylist [PERSON_NAME] [PERSON_NAME] [PERSON_NAME] (sir) [PERSON_NAME] Mo…" at bounding box center [153, 275] width 67 height 17
select select "66827"
click at [123, 283] on select "Select Stylist [PERSON_NAME] [PERSON_NAME] [PERSON_NAME] (sir) [PERSON_NAME] Mo…" at bounding box center [153, 275] width 67 height 17
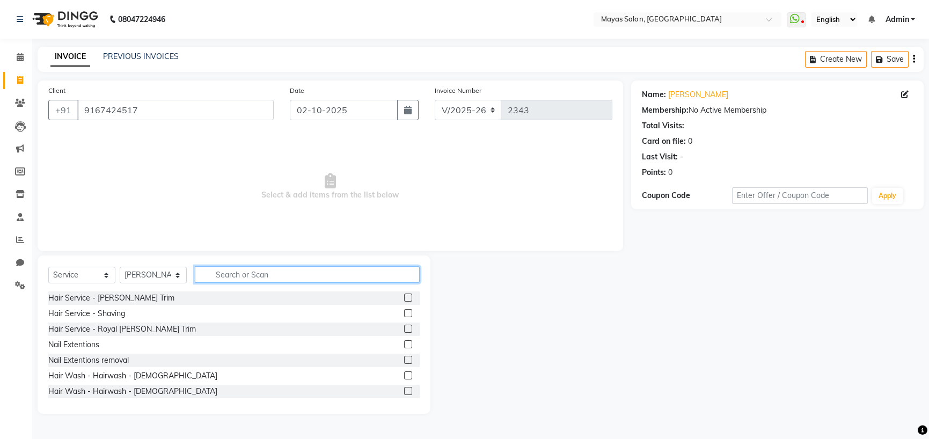
click at [277, 283] on input "text" at bounding box center [307, 274] width 225 height 17
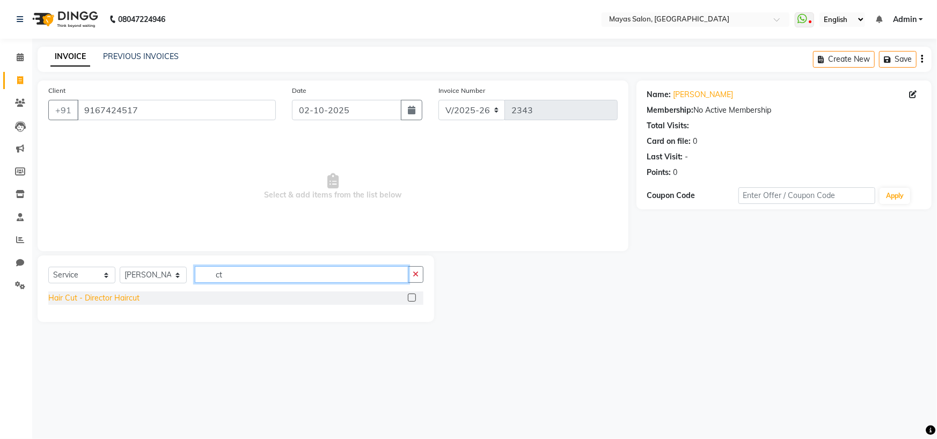
type input "ct"
click at [104, 304] on div "Hair Cut - Director Haircut" at bounding box center [93, 297] width 91 height 11
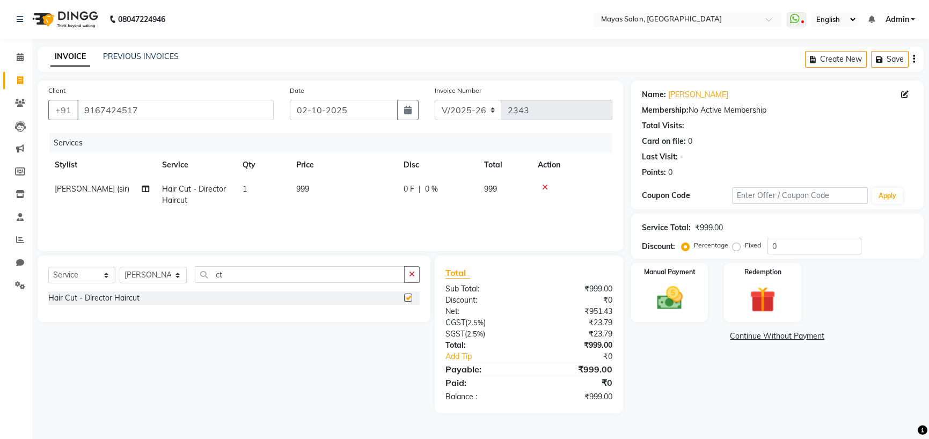
checkbox input "false"
click at [414, 283] on button "button" at bounding box center [412, 274] width 16 height 17
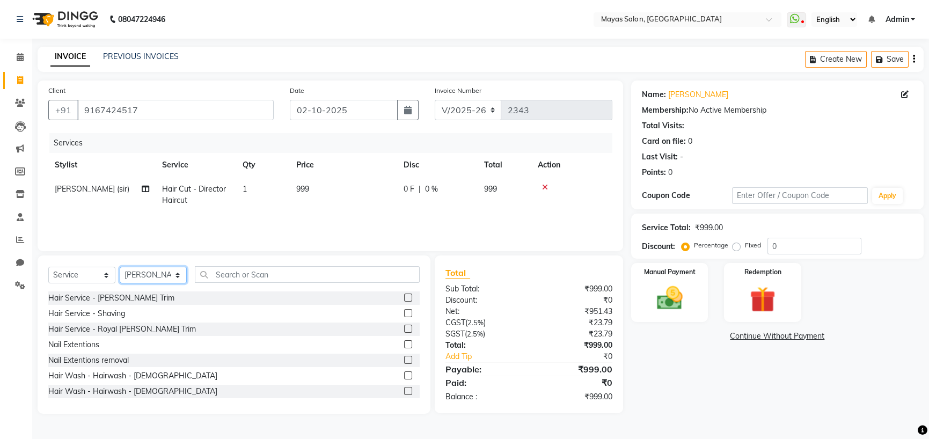
click at [173, 283] on select "Select Stylist [PERSON_NAME] [PERSON_NAME] [PERSON_NAME] (sir) [PERSON_NAME] Mo…" at bounding box center [153, 275] width 67 height 17
select select "67459"
click at [123, 283] on select "Select Stylist [PERSON_NAME] [PERSON_NAME] [PERSON_NAME] (sir) [PERSON_NAME] Mo…" at bounding box center [153, 275] width 67 height 17
click at [269, 283] on input "text" at bounding box center [307, 274] width 225 height 17
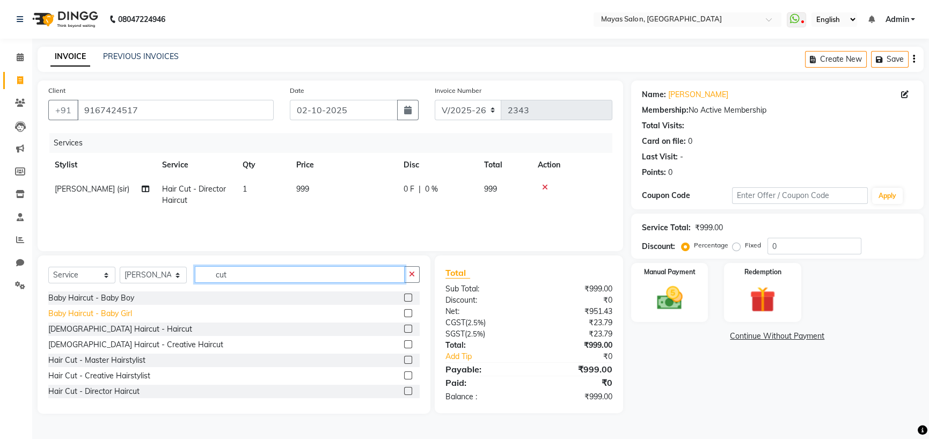
type input "cut"
click at [123, 319] on div "Baby Haircut - Baby Girl" at bounding box center [90, 313] width 84 height 11
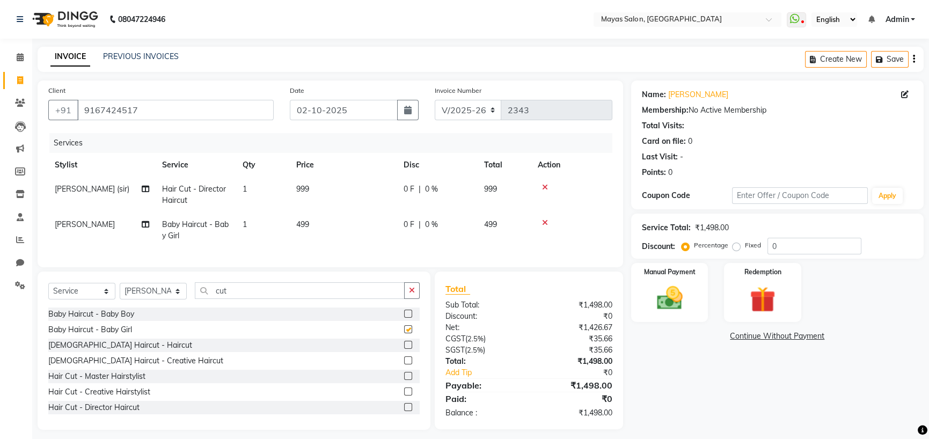
checkbox input "false"
click at [335, 248] on td "499" at bounding box center [343, 229] width 107 height 35
select select "67459"
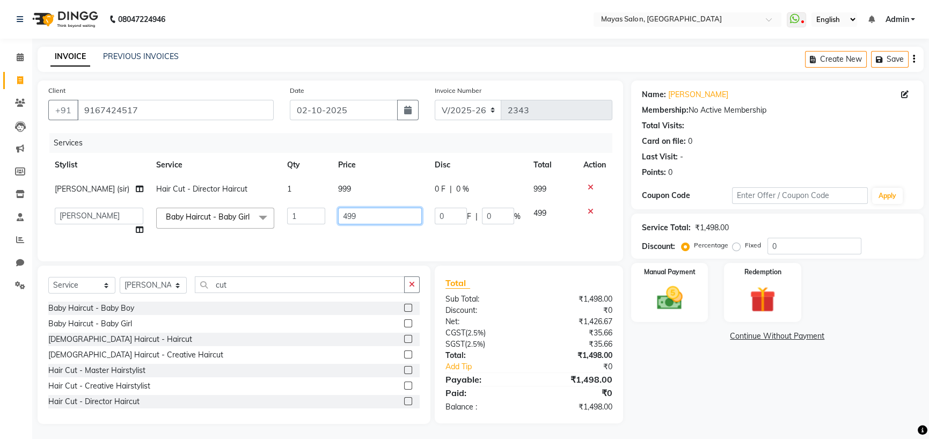
drag, startPoint x: 370, startPoint y: 257, endPoint x: 316, endPoint y: 271, distance: 56.0
click at [316, 242] on tr "[PERSON_NAME] [PERSON_NAME] [PERSON_NAME] (sir) [PERSON_NAME] Movle [PERSON_NAM…" at bounding box center [330, 221] width 564 height 41
type input "500"
click at [381, 201] on td "999" at bounding box center [380, 189] width 97 height 24
select select "66827"
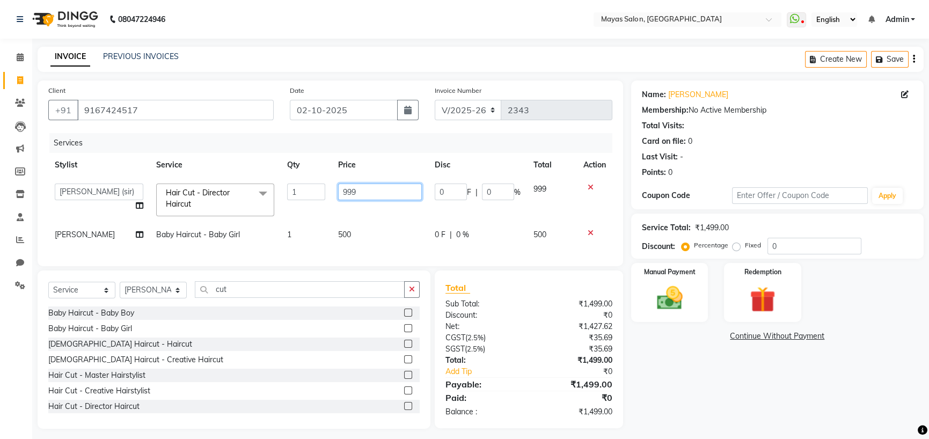
click at [381, 200] on input "999" at bounding box center [380, 191] width 84 height 17
type input "9"
type input "1500"
click at [756, 417] on div "Name: [PERSON_NAME] Membership: No Active Membership Total Visits: Card on file…" at bounding box center [781, 254] width 300 height 348
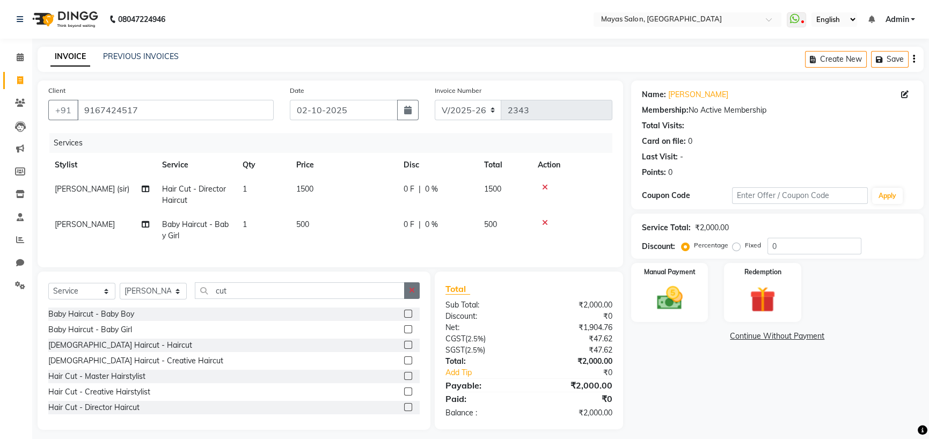
click at [409, 294] on icon "button" at bounding box center [412, 290] width 6 height 8
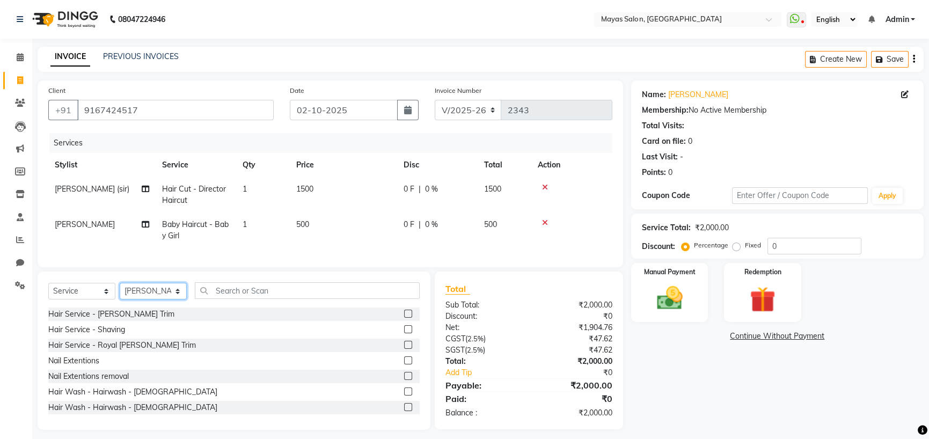
click at [185, 299] on select "Select Stylist [PERSON_NAME] [PERSON_NAME] [PERSON_NAME] (sir) [PERSON_NAME] Mo…" at bounding box center [153, 291] width 67 height 17
select select "66828"
click at [123, 299] on select "Select Stylist [PERSON_NAME] [PERSON_NAME] [PERSON_NAME] (sir) [PERSON_NAME] Mo…" at bounding box center [153, 291] width 67 height 17
click at [271, 299] on input "text" at bounding box center [307, 290] width 225 height 17
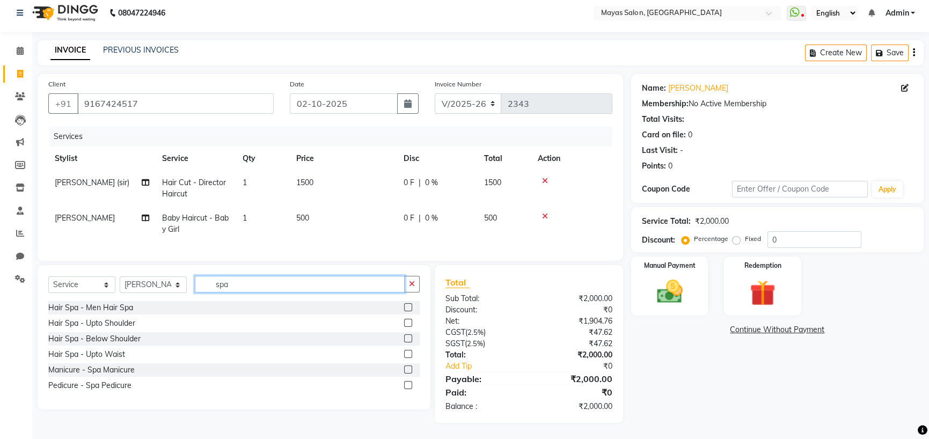
scroll to position [72, 0]
type input "spa"
click at [108, 333] on div "Hair Spa - Below Shoulder" at bounding box center [94, 338] width 92 height 11
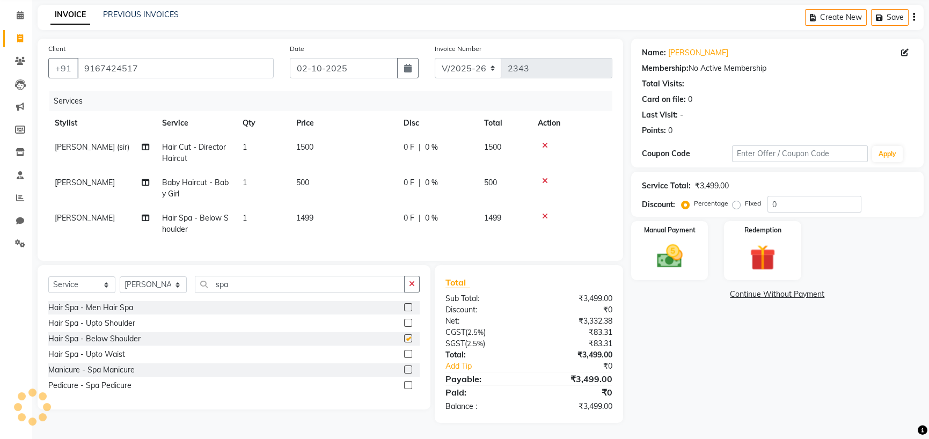
checkbox input "false"
click at [343, 230] on td "1499" at bounding box center [343, 223] width 107 height 35
select select "66828"
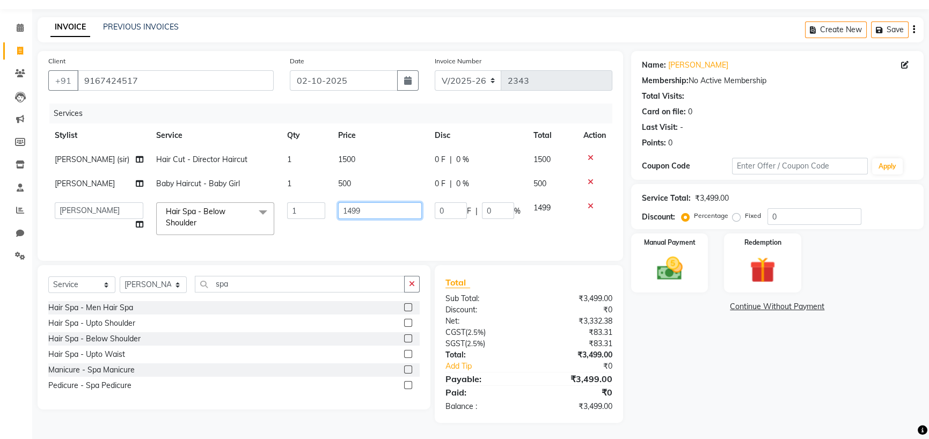
drag, startPoint x: 361, startPoint y: 217, endPoint x: 334, endPoint y: 221, distance: 27.7
click at [338, 219] on input "1499" at bounding box center [380, 210] width 84 height 17
type input "2500"
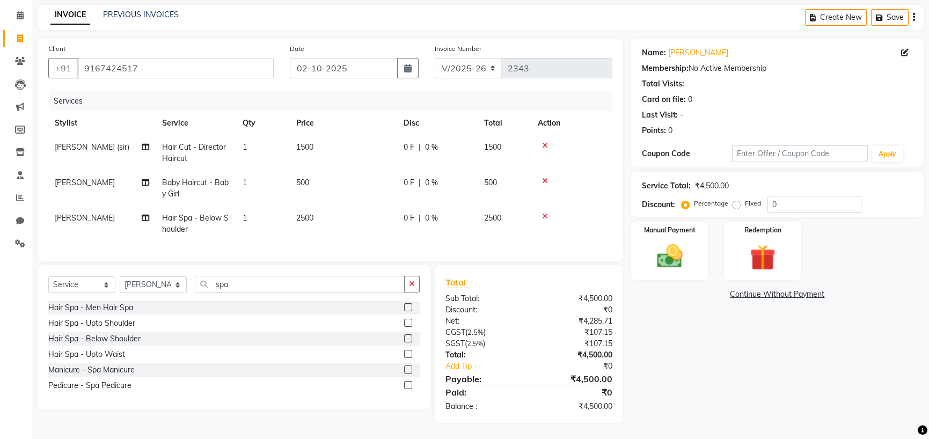
click at [806, 414] on div "Name: [PERSON_NAME] Membership: No Active Membership Total Visits: Card on file…" at bounding box center [781, 231] width 300 height 384
click at [172, 293] on select "Select Stylist [PERSON_NAME] [PERSON_NAME] [PERSON_NAME] (sir) [PERSON_NAME] Mo…" at bounding box center [153, 284] width 67 height 17
select select "70617"
click at [123, 293] on select "Select Stylist [PERSON_NAME] [PERSON_NAME] [PERSON_NAME] (sir) [PERSON_NAME] Mo…" at bounding box center [153, 284] width 67 height 17
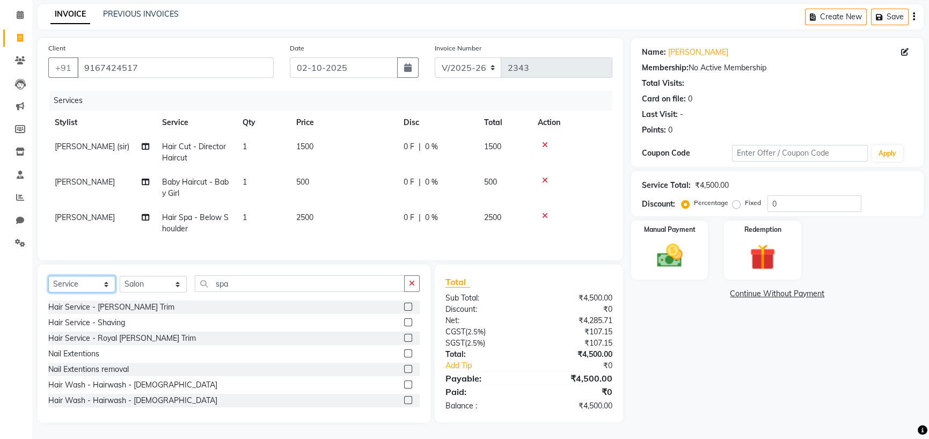
drag, startPoint x: 94, startPoint y: 305, endPoint x: 95, endPoint y: 299, distance: 6.0
click at [94, 292] on select "Select Service Product Membership Package Voucher Prepaid Gift Card" at bounding box center [81, 284] width 67 height 17
select select "product"
click at [51, 292] on select "Select Service Product Membership Package Voucher Prepaid Gift Card" at bounding box center [81, 284] width 67 height 17
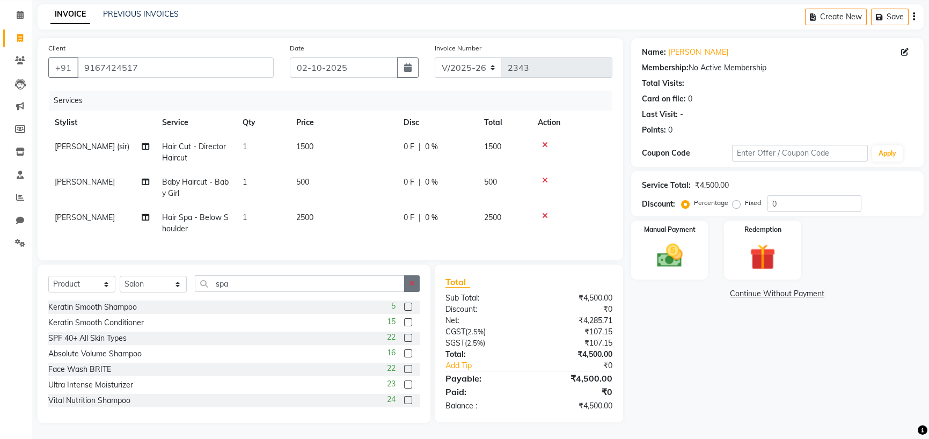
click at [405, 292] on button "button" at bounding box center [412, 283] width 16 height 17
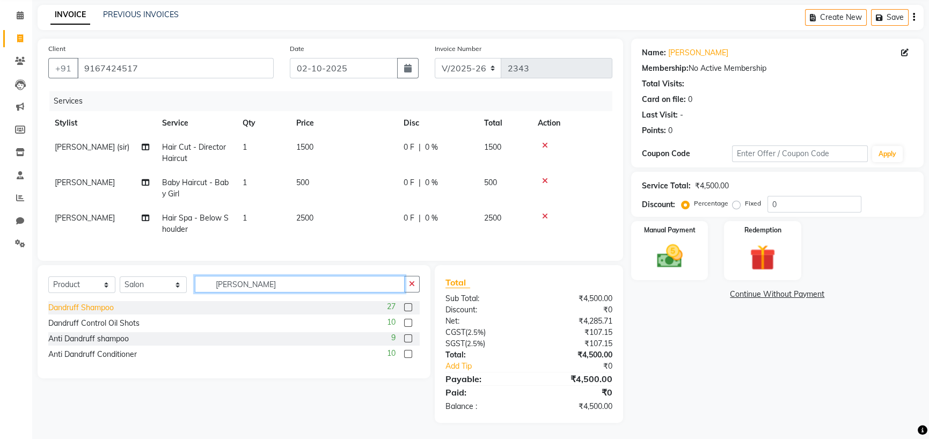
type input "[PERSON_NAME]"
click at [90, 313] on div "Dandruff Shampoo" at bounding box center [80, 307] width 65 height 11
checkbox input "false"
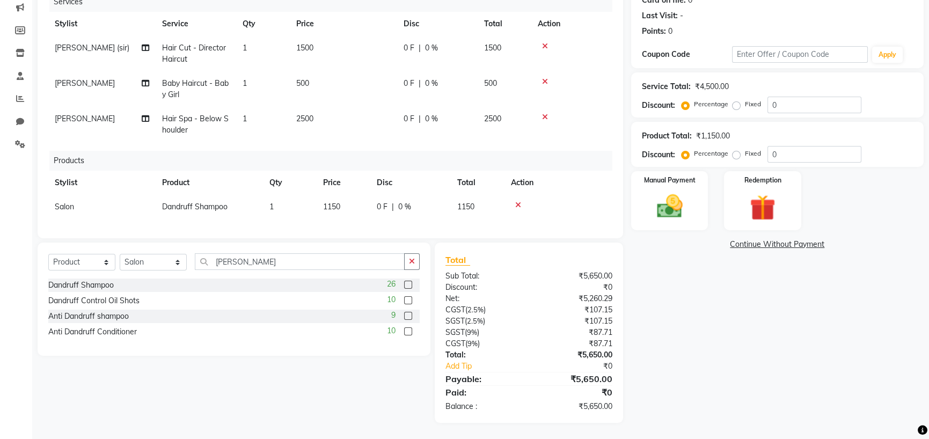
scroll to position [224, 0]
click at [349, 195] on td "1150" at bounding box center [344, 207] width 54 height 24
select select "70617"
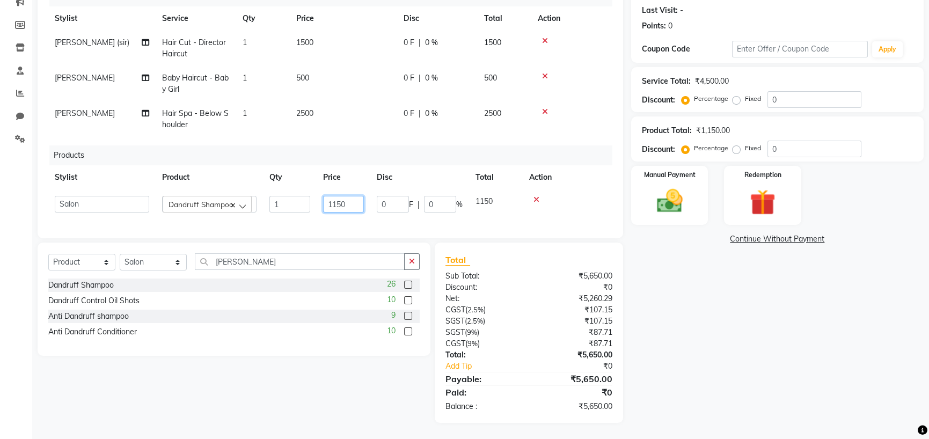
click at [349, 196] on input "1150" at bounding box center [343, 204] width 41 height 17
type input "1300"
click at [759, 350] on div "Name: [PERSON_NAME] Membership: No Active Membership Total Visits: Card on file…" at bounding box center [781, 178] width 300 height 489
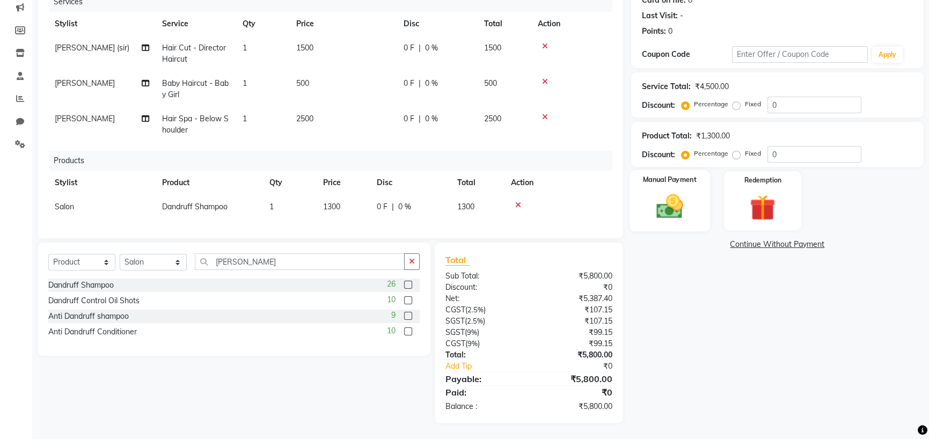
click at [683, 191] on img at bounding box center [669, 206] width 43 height 31
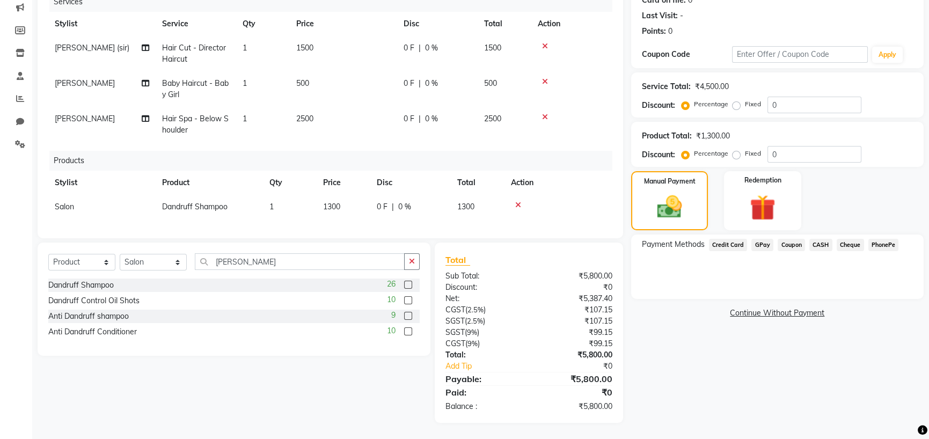
click at [766, 239] on span "GPay" at bounding box center [762, 245] width 22 height 12
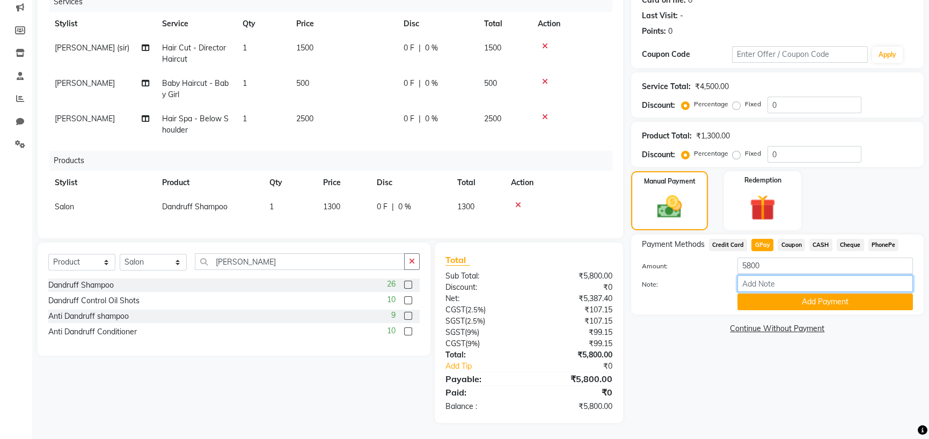
click at [787, 280] on input "Note:" at bounding box center [824, 283] width 175 height 17
click at [763, 298] on button "Add Payment" at bounding box center [824, 301] width 175 height 17
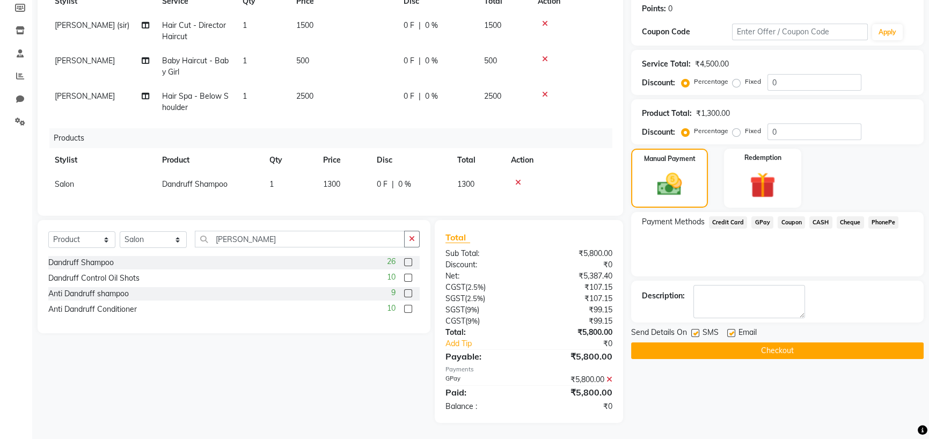
click at [774, 359] on button "Checkout" at bounding box center [777, 350] width 292 height 17
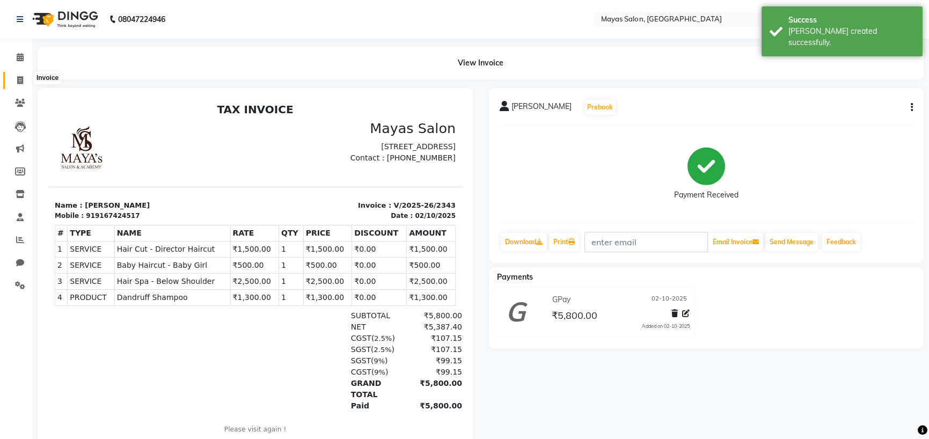
click at [14, 81] on span at bounding box center [20, 81] width 19 height 12
select select "service"
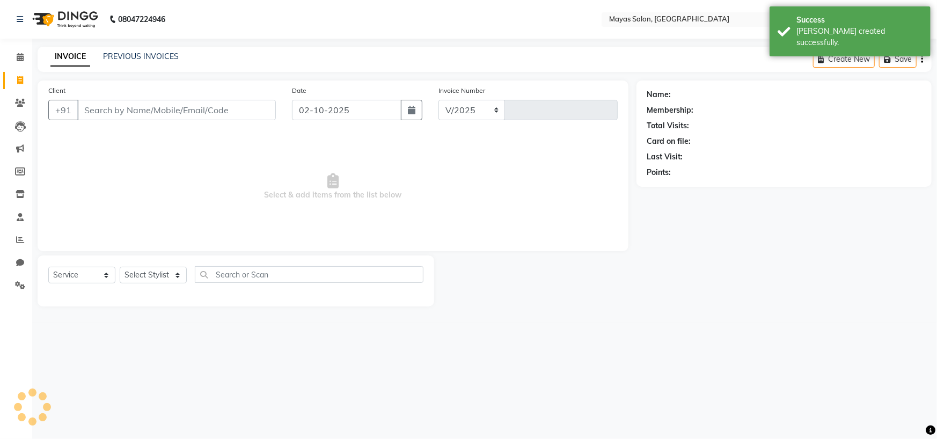
select select "7571"
type input "2344"
click at [166, 58] on link "PREVIOUS INVOICES" at bounding box center [141, 57] width 76 height 10
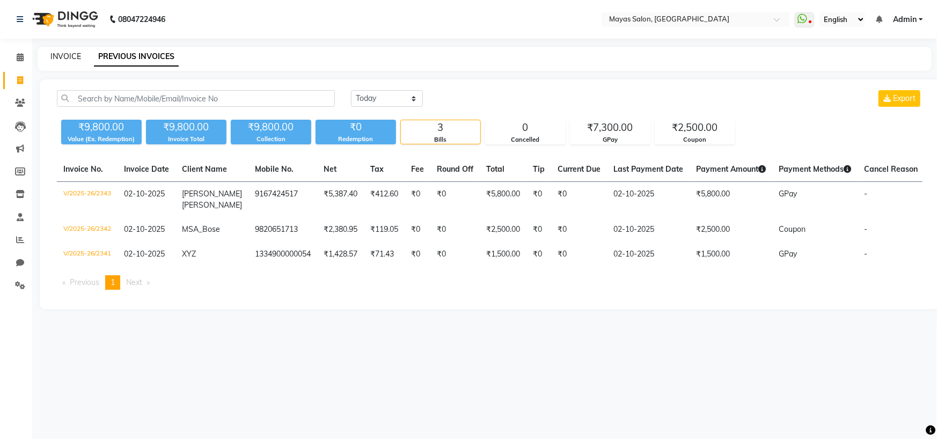
click at [68, 58] on link "INVOICE" at bounding box center [65, 57] width 31 height 10
select select "7571"
select select "service"
